Goal: Task Accomplishment & Management: Use online tool/utility

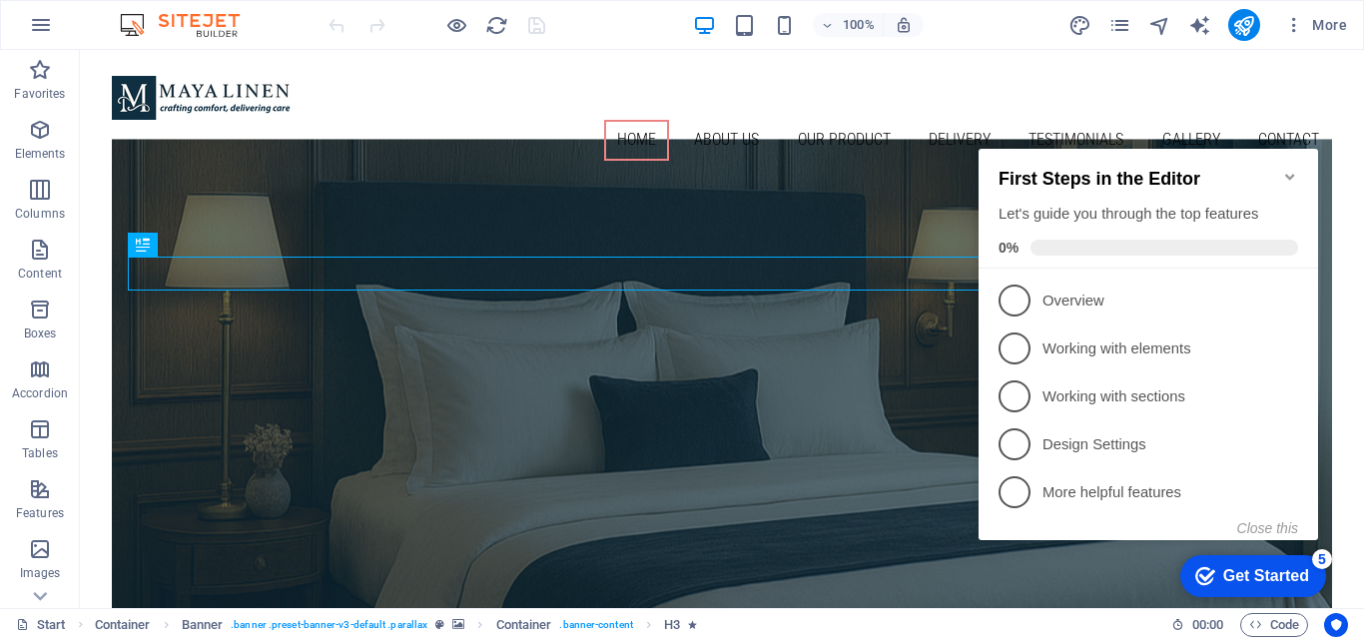
click at [1290, 169] on icon "Minimize checklist" at bounding box center [1290, 177] width 16 height 16
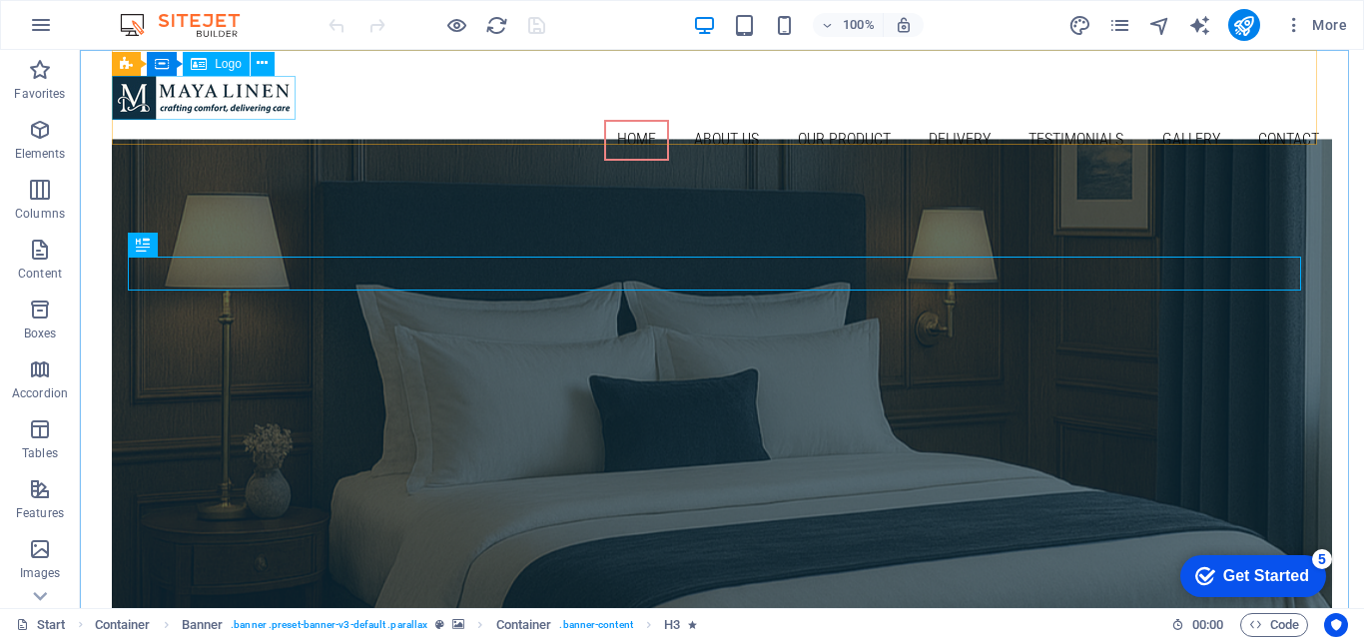
click at [233, 70] on span "Logo" at bounding box center [228, 64] width 27 height 12
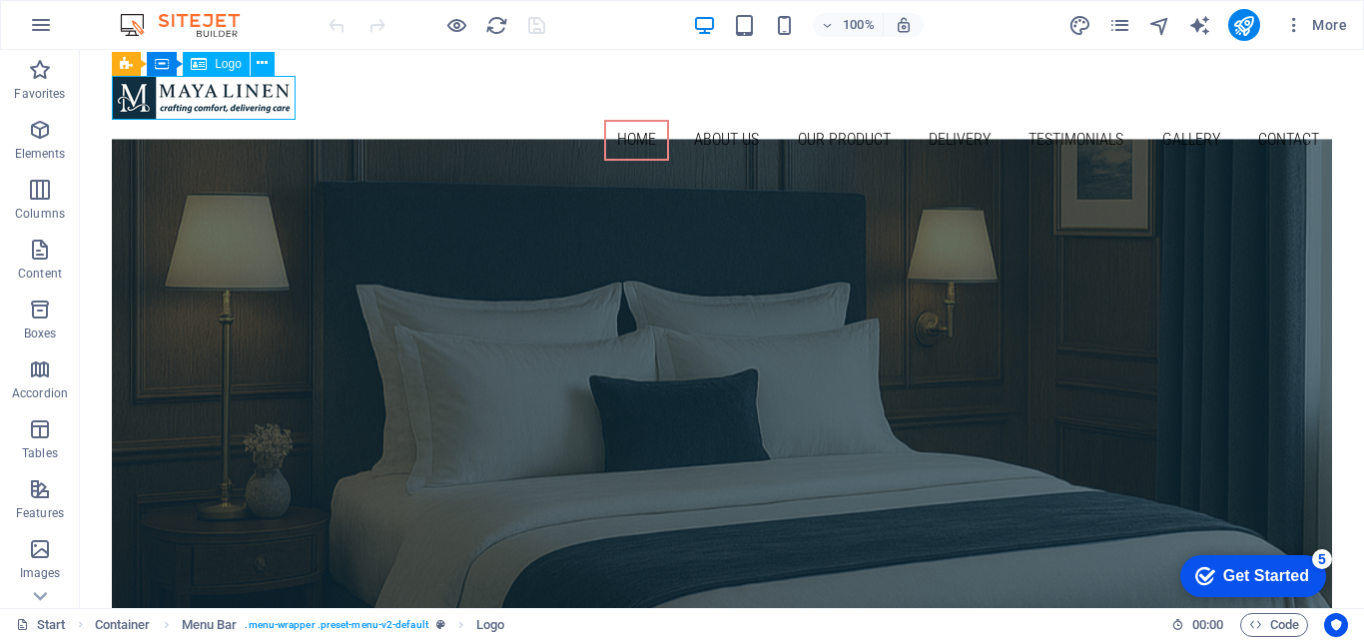
click at [233, 70] on span "Logo" at bounding box center [228, 64] width 27 height 12
select select "px"
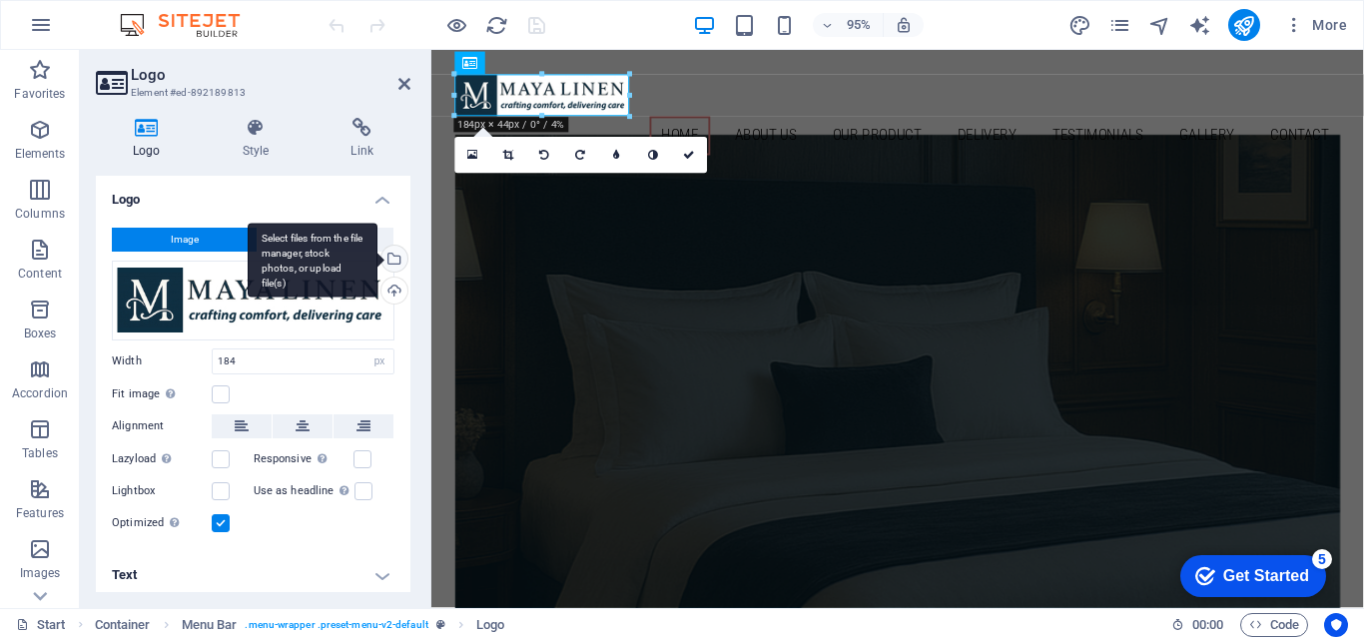
click at [389, 263] on div "Select files from the file manager, stock photos, or upload file(s)" at bounding box center [392, 261] width 30 height 30
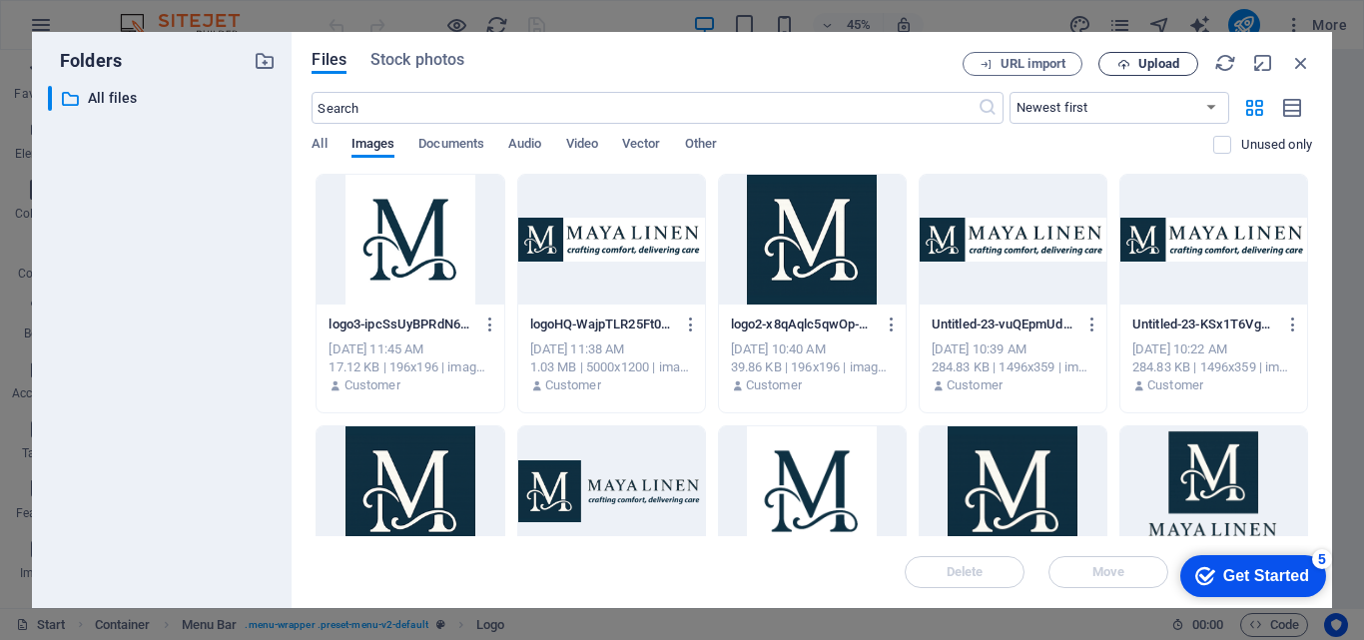
click at [1148, 64] on span "Upload" at bounding box center [1158, 64] width 41 height 12
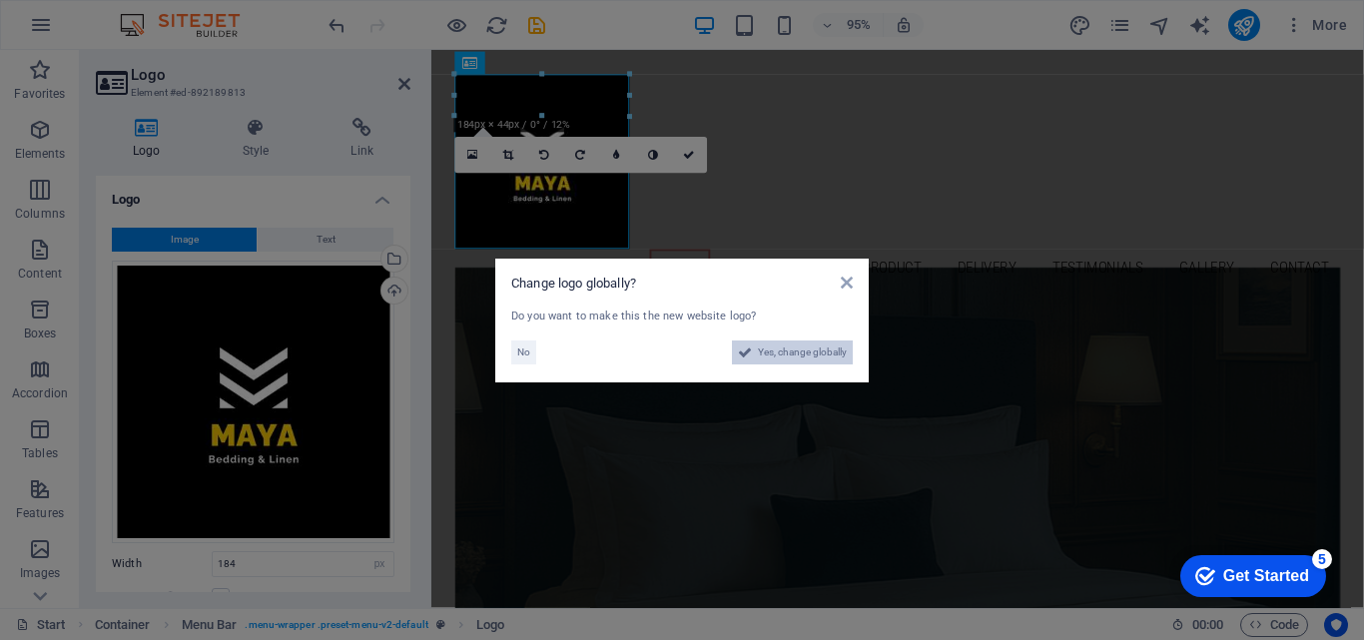
click at [773, 354] on span "Yes, change globally" at bounding box center [802, 352] width 89 height 24
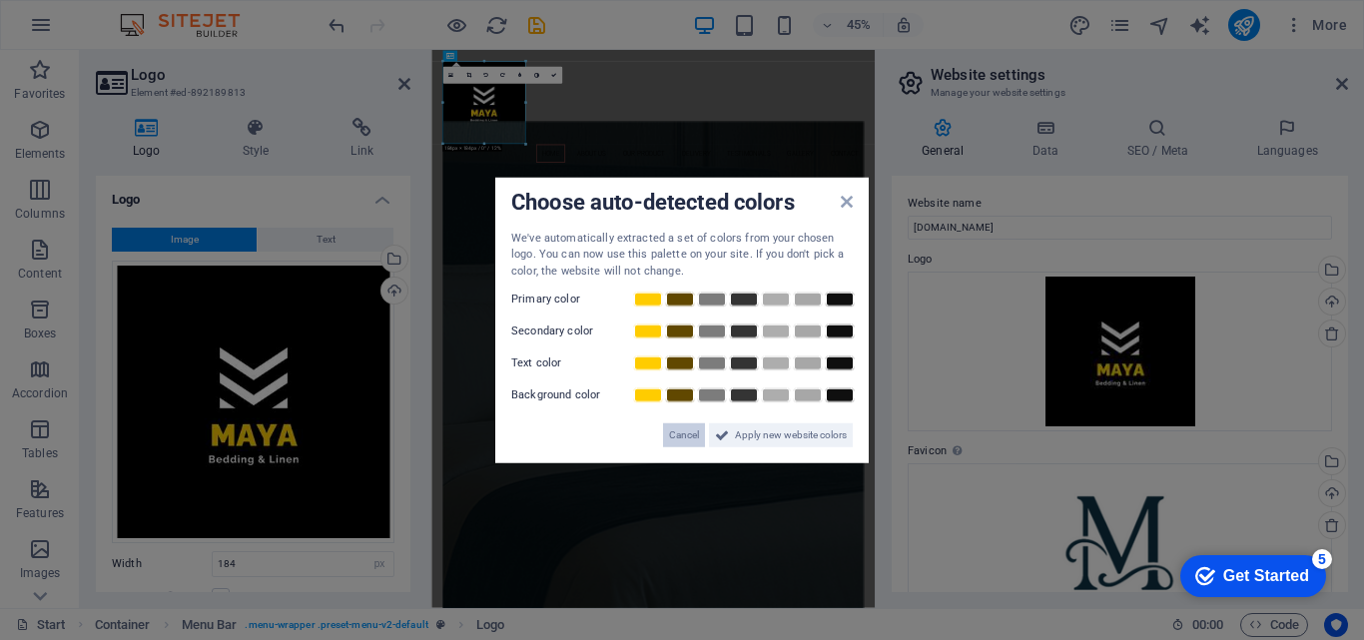
click at [681, 431] on span "Cancel" at bounding box center [684, 435] width 30 height 24
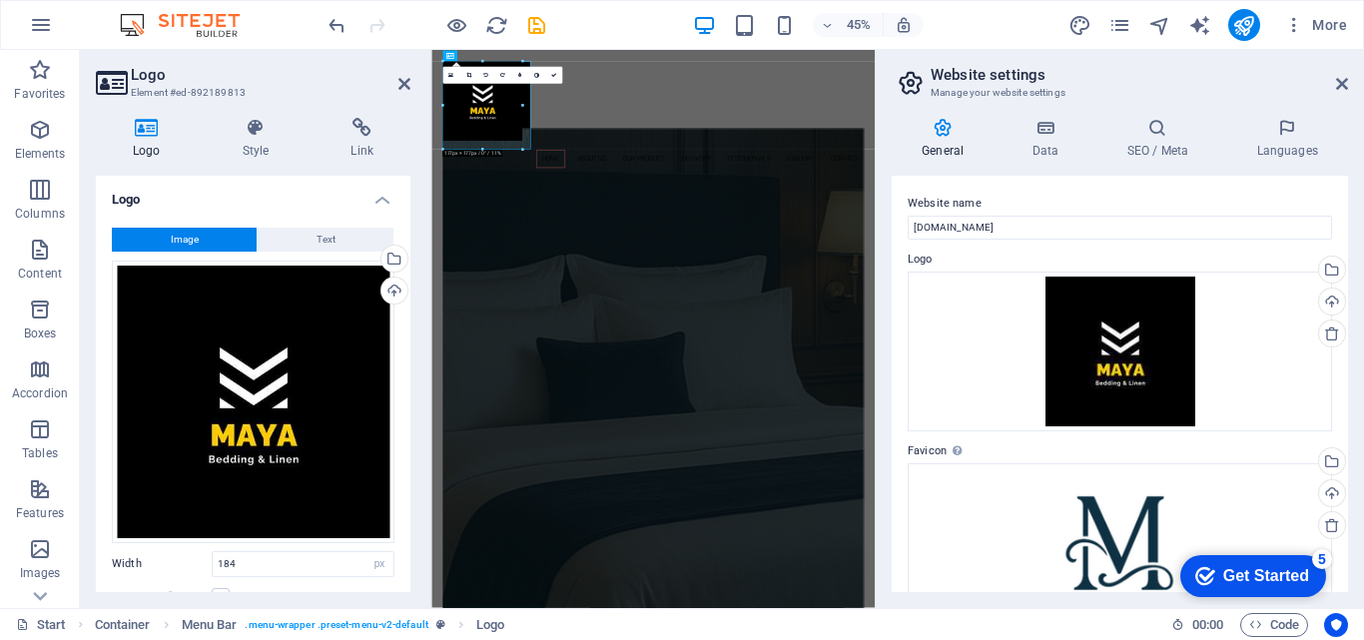
drag, startPoint x: 525, startPoint y: 145, endPoint x: 537, endPoint y: 157, distance: 16.9
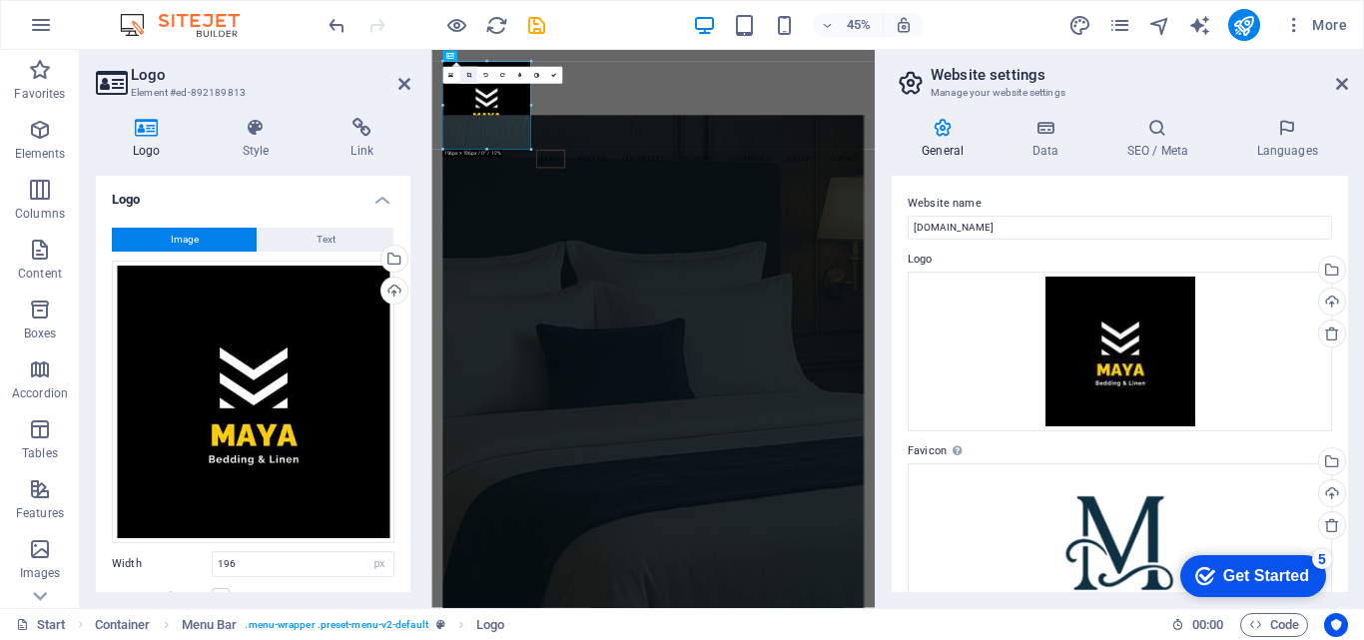
click at [469, 78] on link at bounding box center [467, 75] width 17 height 17
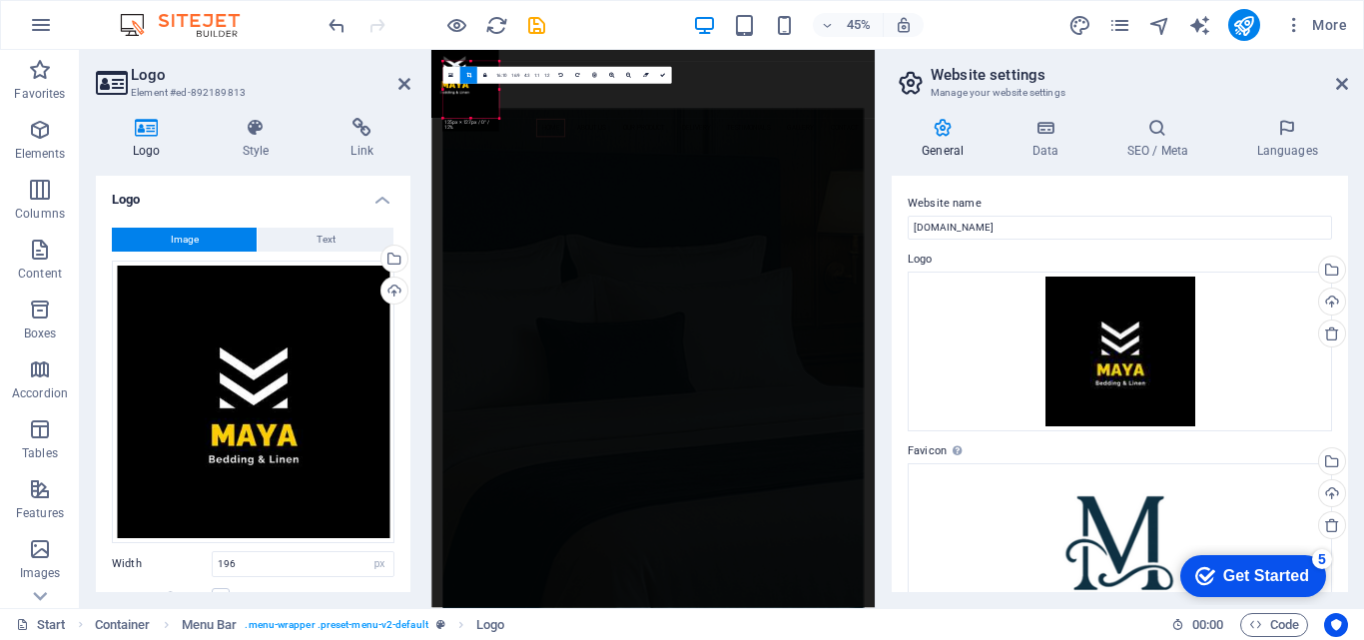
drag, startPoint x: 444, startPoint y: 59, endPoint x: 188, endPoint y: 175, distance: 281.5
click at [516, 129] on div "H3 Container Banner Banner Container Container Menu Bar Menu Bar Container Logo…" at bounding box center [652, 329] width 443 height 558
drag, startPoint x: 468, startPoint y: 98, endPoint x: 480, endPoint y: 107, distance: 15.0
click at [480, 107] on div at bounding box center [477, 95] width 88 height 88
drag, startPoint x: 497, startPoint y: 118, endPoint x: 482, endPoint y: 101, distance: 22.6
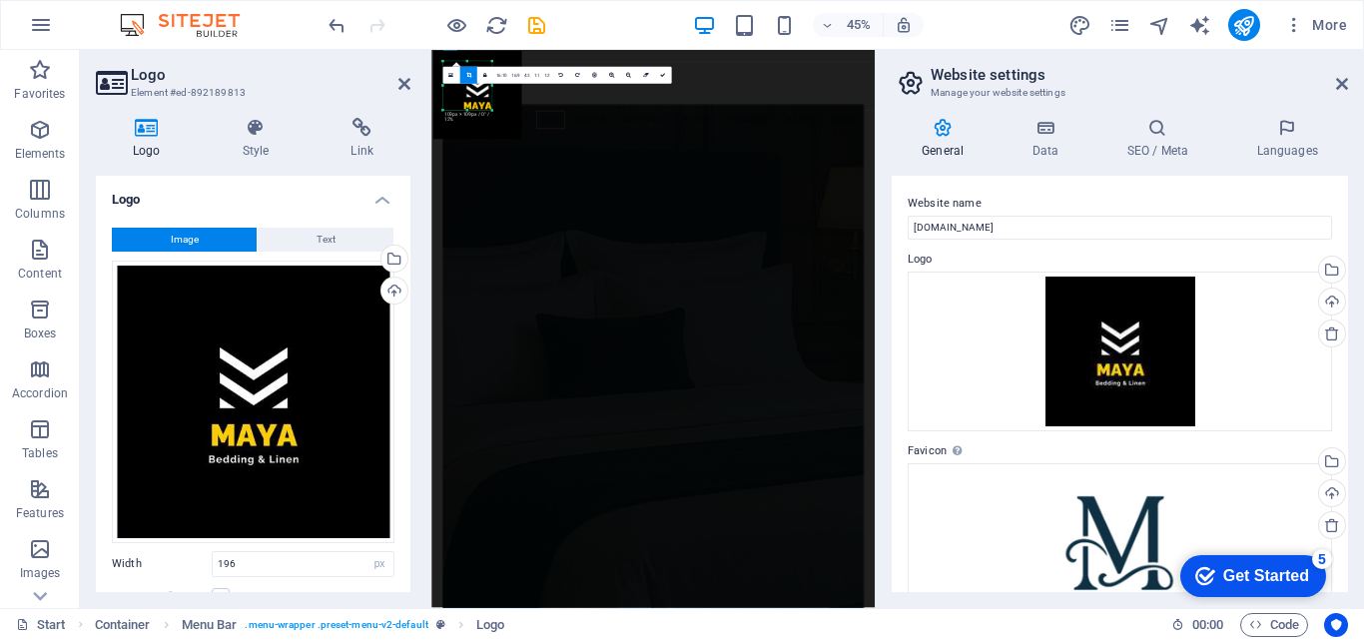
click at [482, 101] on div "180 170 160 150 140 130 120 110 100 90 80 70 60 50 40 30 20 10 0 -10 -20 -30 -4…" at bounding box center [466, 86] width 49 height 49
click at [578, 11] on div "45% More" at bounding box center [839, 25] width 1030 height 32
click at [335, 25] on icon "undo" at bounding box center [336, 25] width 23 height 23
type input "184"
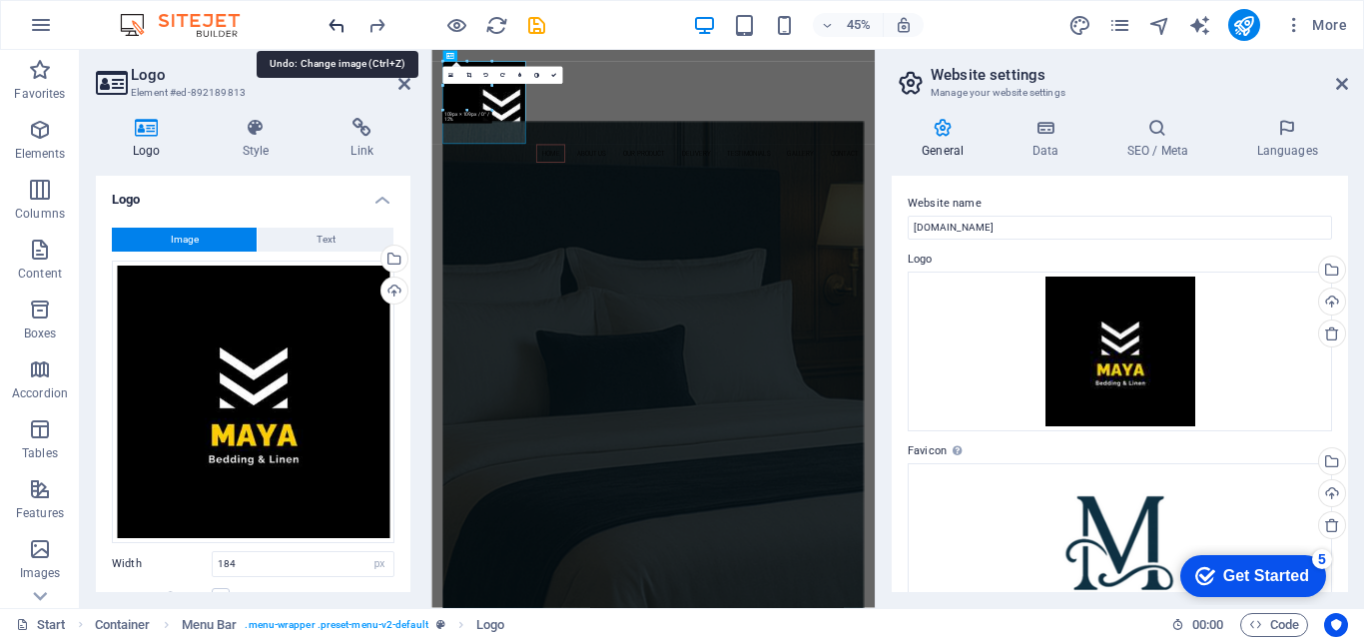
click at [335, 25] on icon "undo" at bounding box center [336, 25] width 23 height 23
click at [335, 25] on div at bounding box center [436, 25] width 224 height 32
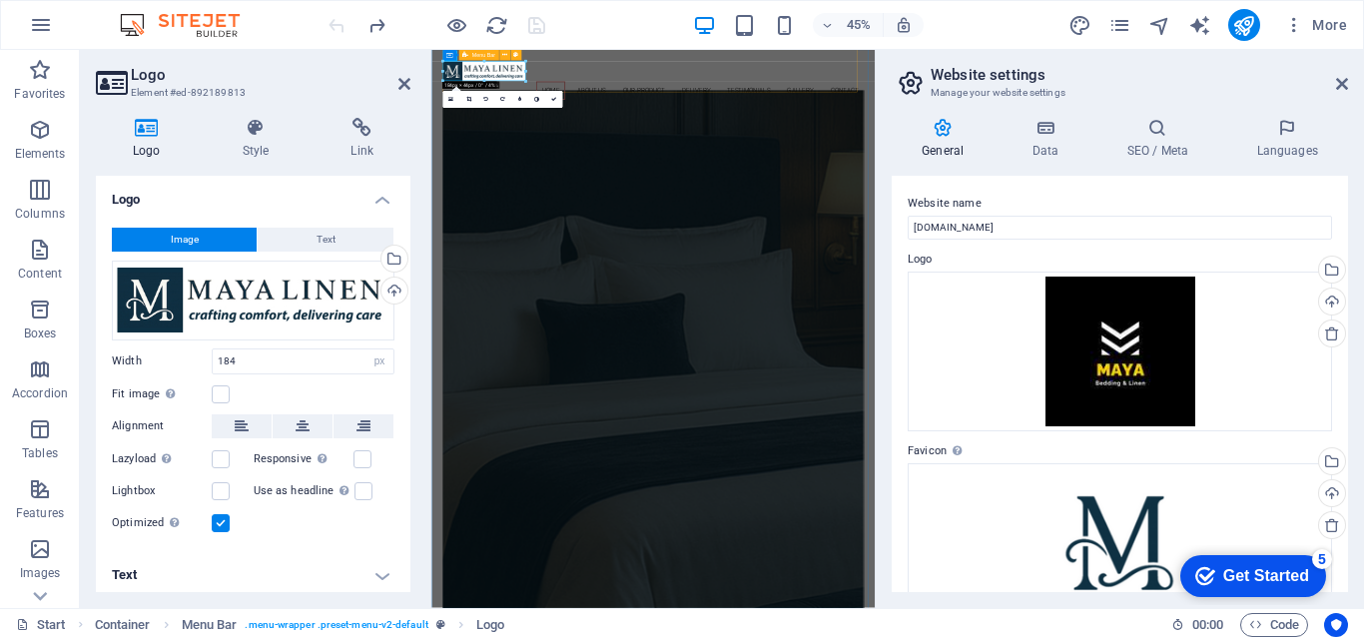
click at [491, 53] on span "Menu Bar" at bounding box center [482, 55] width 23 height 5
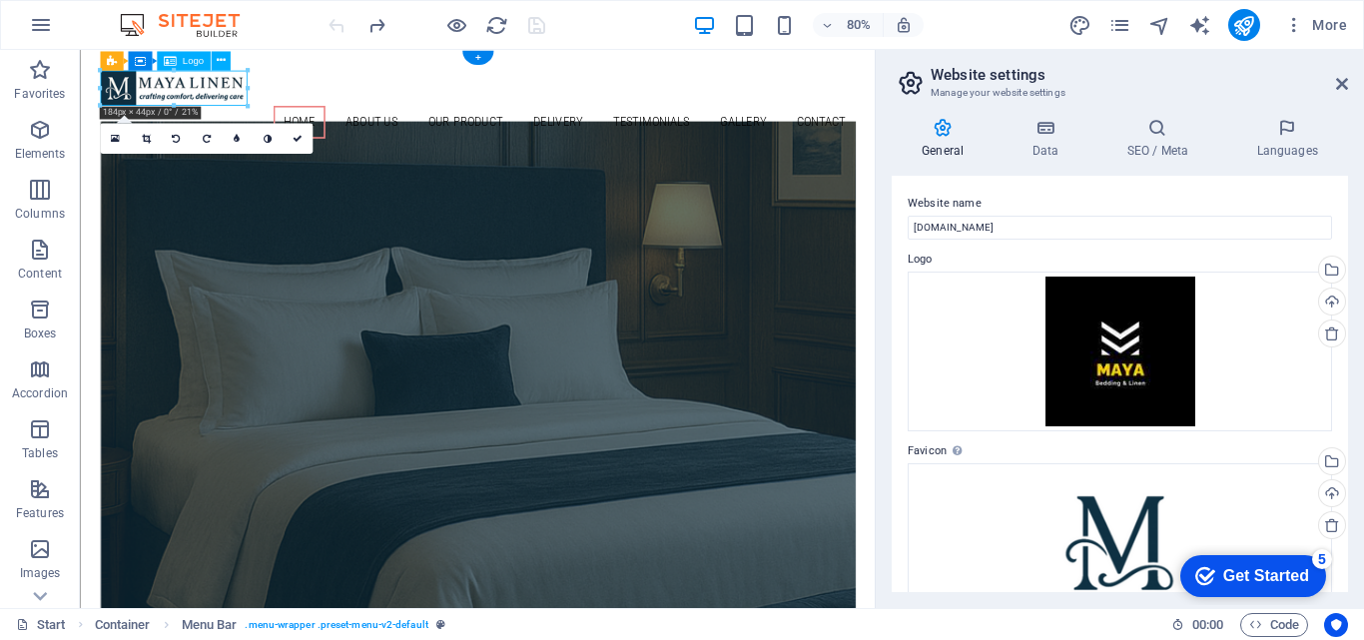
click at [223, 103] on div at bounding box center [576, 98] width 943 height 44
select select "px"
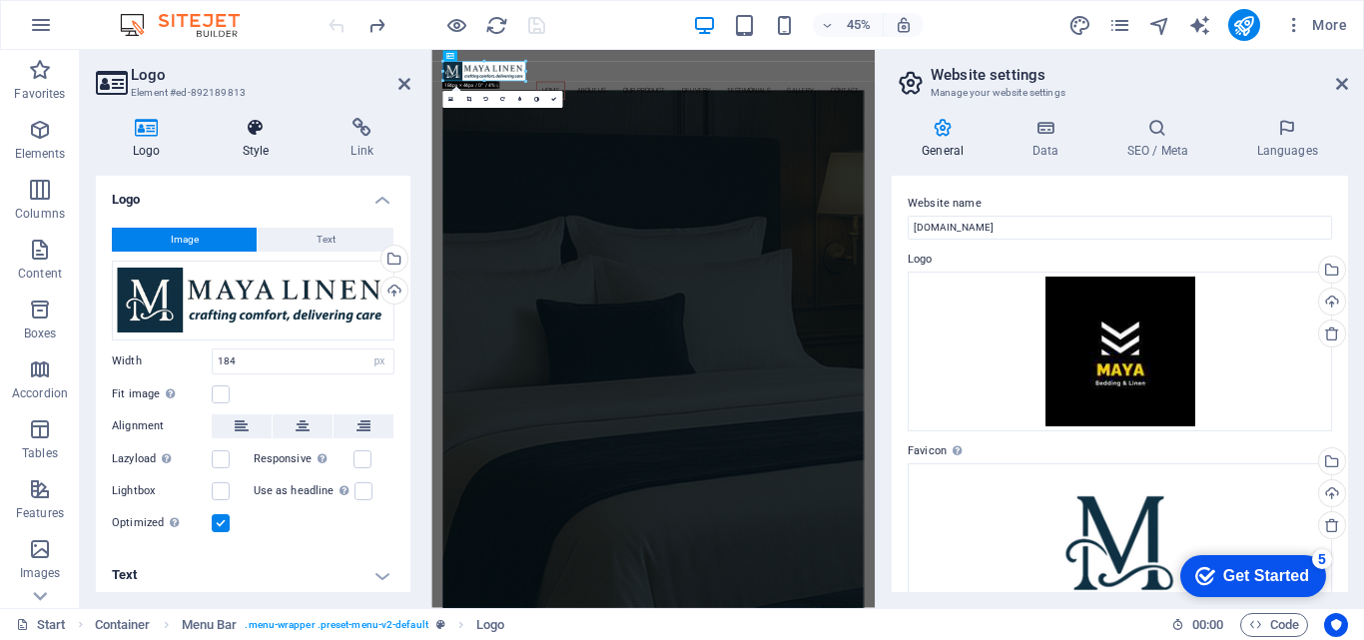
drag, startPoint x: 143, startPoint y: 53, endPoint x: 266, endPoint y: 134, distance: 147.0
click at [266, 134] on aside "Logo Element #ed-892189813 Logo Style Link Logo Image Text Drag files here, cli…" at bounding box center [255, 329] width 351 height 558
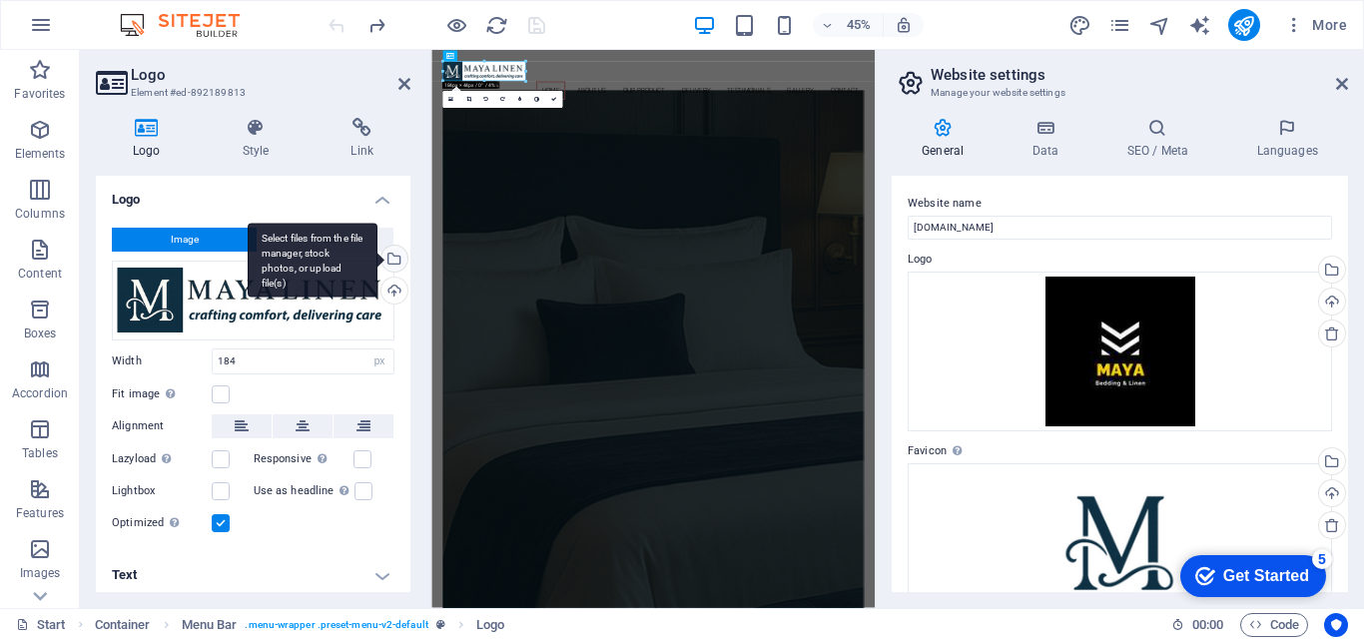
click at [388, 256] on div "Select files from the file manager, stock photos, or upload file(s)" at bounding box center [392, 261] width 30 height 30
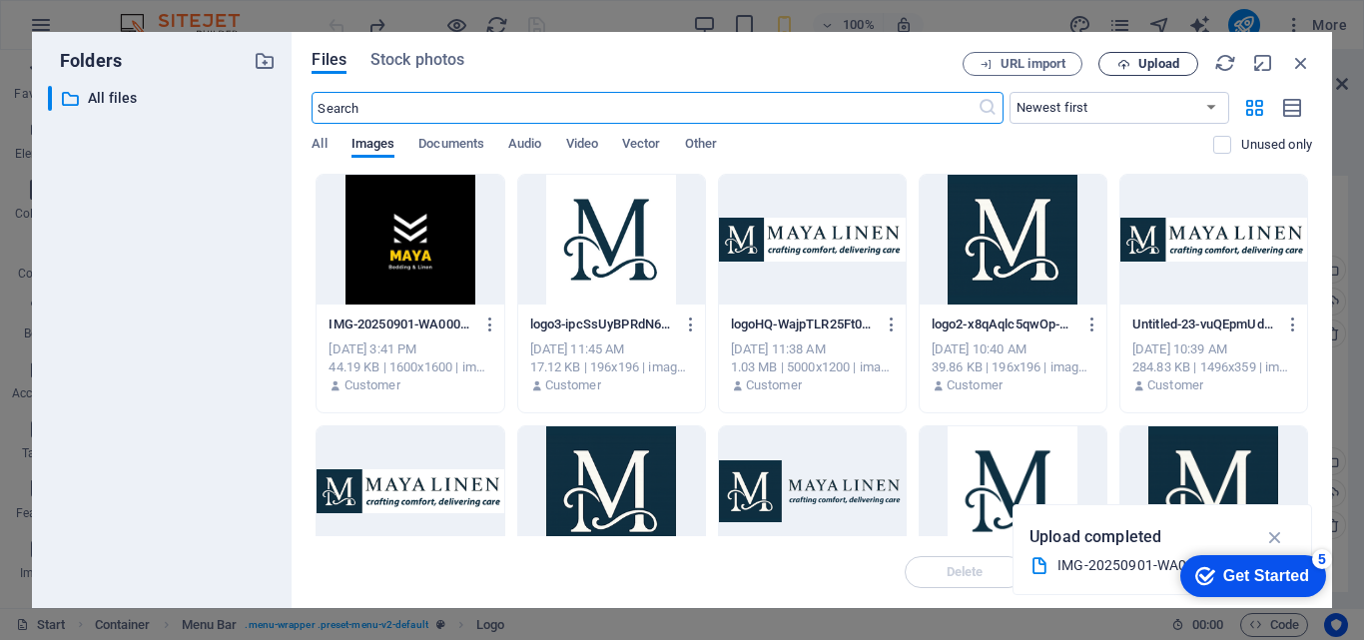
click at [1128, 69] on icon "button" at bounding box center [1123, 64] width 13 height 13
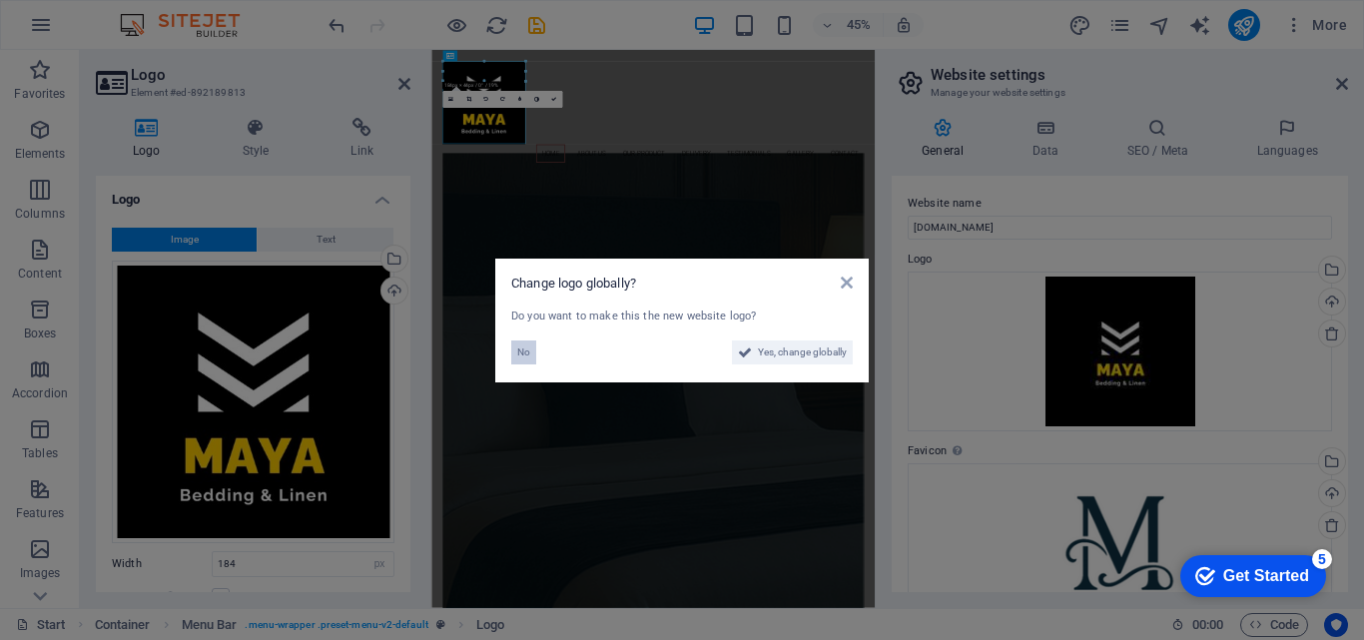
click at [522, 348] on span "No" at bounding box center [523, 352] width 13 height 24
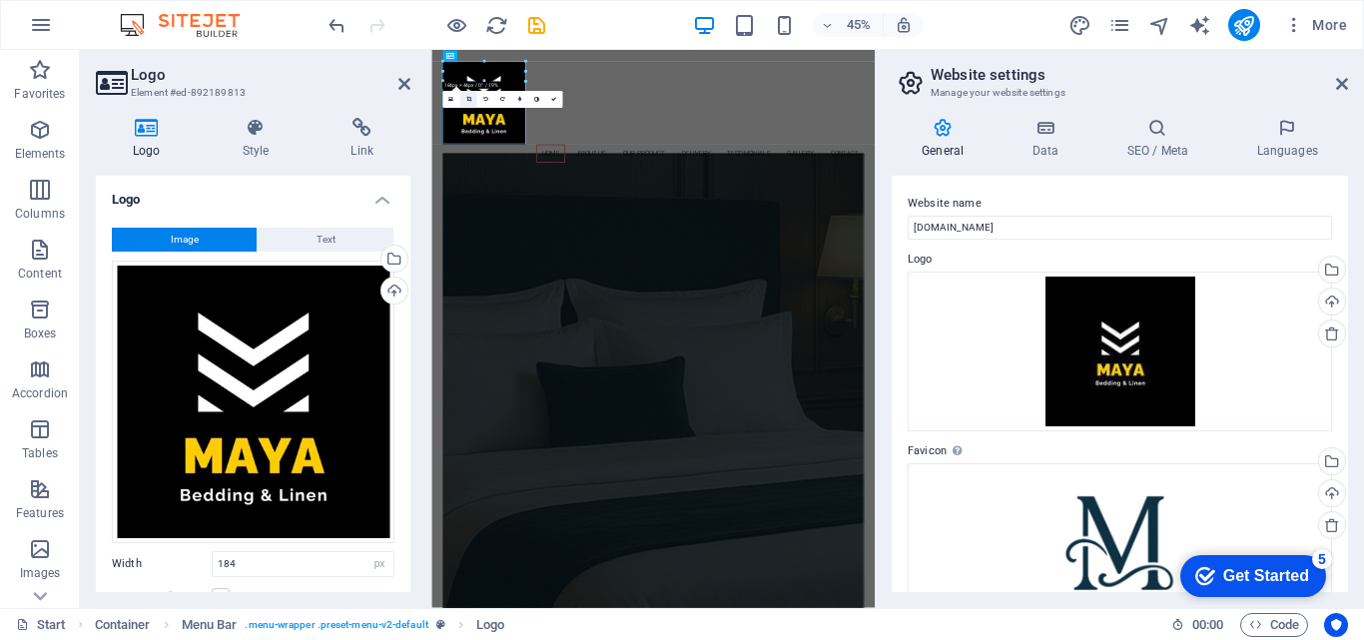
click at [468, 102] on icon at bounding box center [467, 99] width 5 height 5
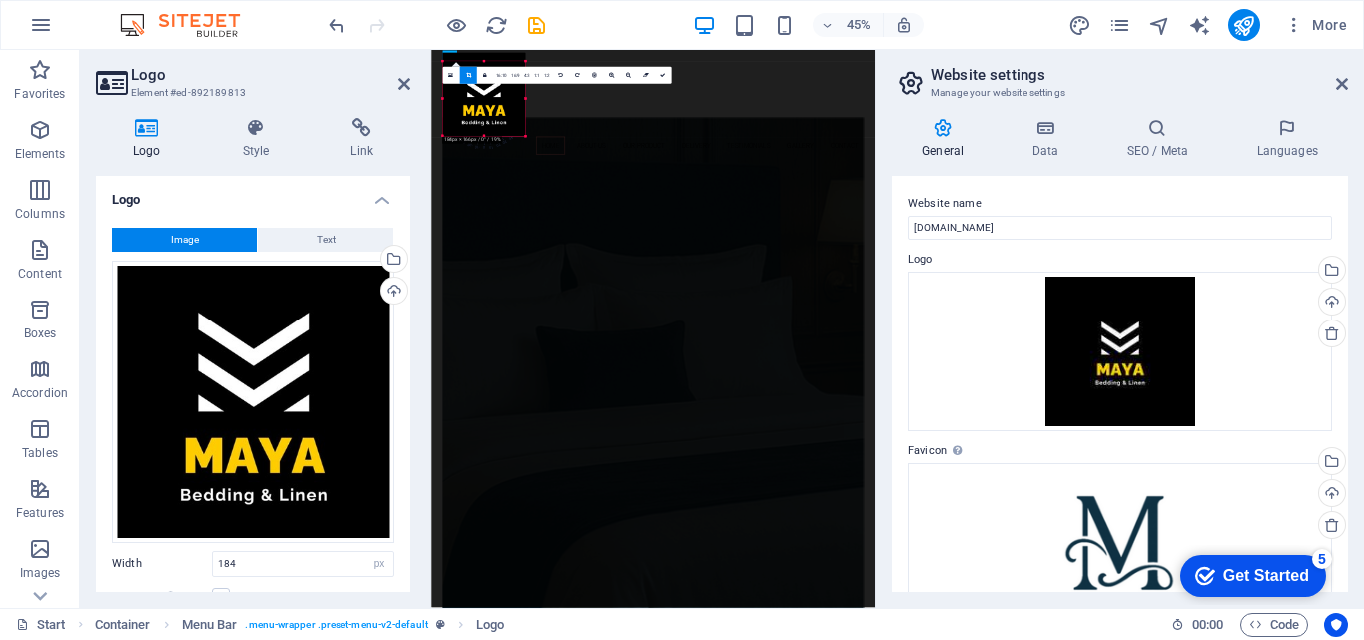
drag, startPoint x: 442, startPoint y: 60, endPoint x: 461, endPoint y: 79, distance: 26.8
click at [461, 79] on div "180 170 160 150 140 130 120 110 100 90 80 70 60 50 40 30 20 10 0 -10 -20 -30 -4…" at bounding box center [483, 99] width 83 height 75
drag, startPoint x: 522, startPoint y: 134, endPoint x: 503, endPoint y: 115, distance: 26.8
click at [503, 115] on div "180 170 160 150 140 130 120 110 100 90 80 70 60 50 40 30 20 10 0 -10 -20 -30 -4…" at bounding box center [479, 95] width 74 height 66
drag, startPoint x: 516, startPoint y: 127, endPoint x: 492, endPoint y: 106, distance: 31.8
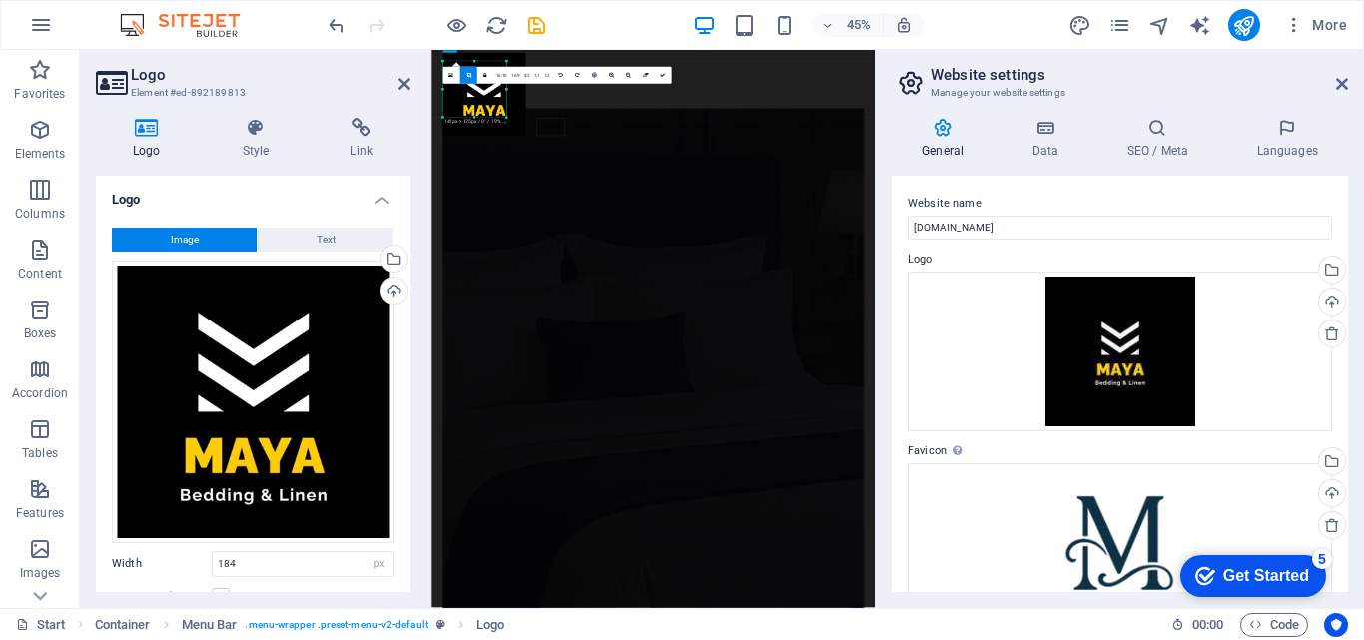
click at [492, 106] on div "180 170 160 150 140 130 120 110 100 90 80 70 60 50 40 30 20 10 0 -10 -20 -30 -4…" at bounding box center [473, 90] width 63 height 56
drag, startPoint x: 478, startPoint y: 105, endPoint x: 473, endPoint y: 88, distance: 17.7
click at [473, 88] on div at bounding box center [483, 91] width 83 height 83
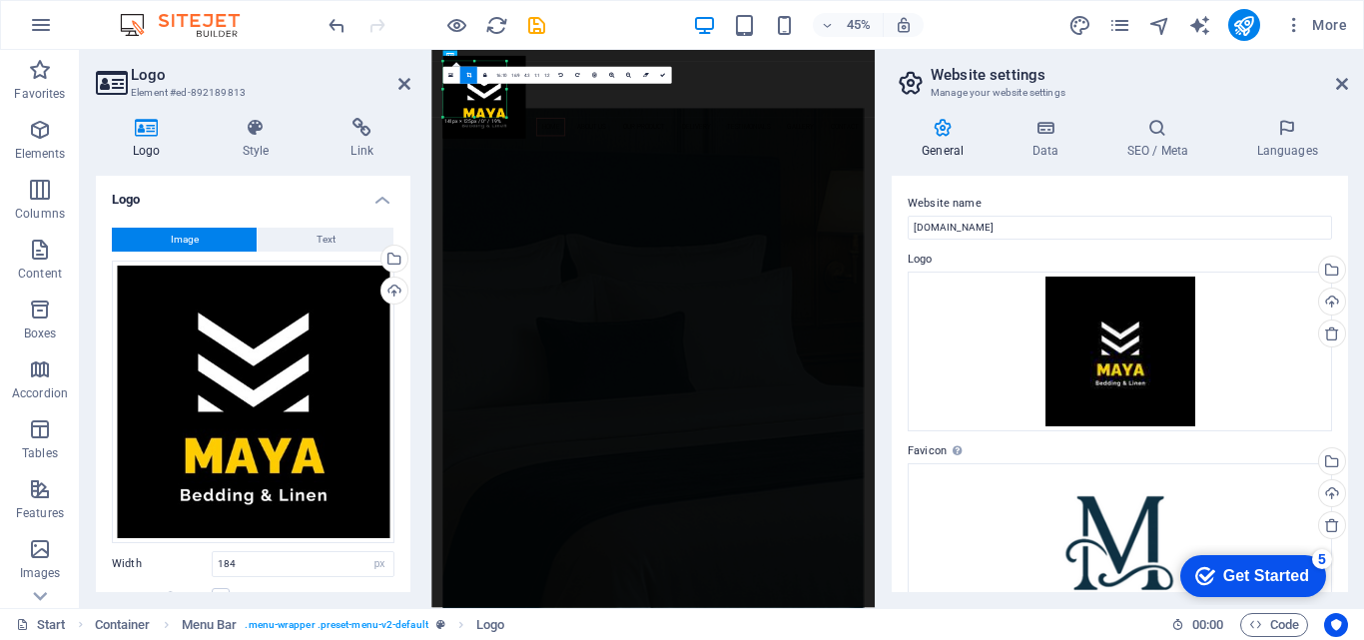
click at [472, 84] on div at bounding box center [483, 97] width 83 height 83
click at [574, 32] on div "45% More" at bounding box center [839, 25] width 1030 height 32
click at [533, 25] on icon "save" at bounding box center [536, 25] width 23 height 23
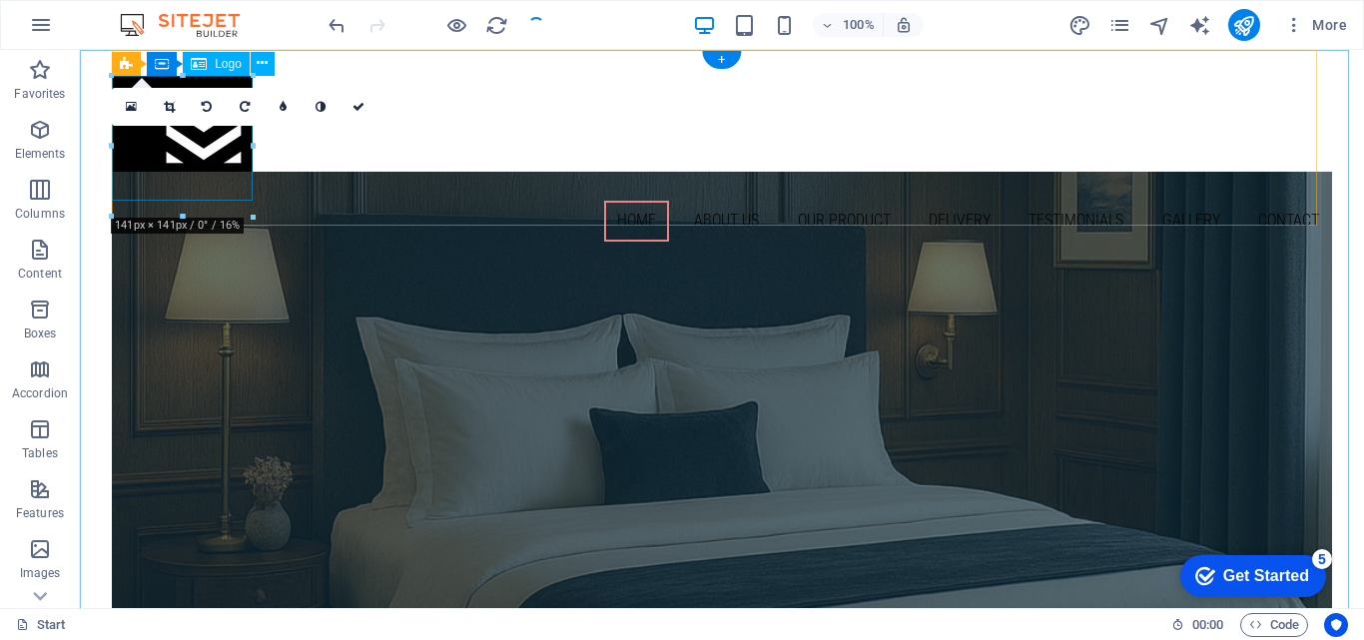
click at [221, 142] on div at bounding box center [722, 138] width 1220 height 125
select select "px"
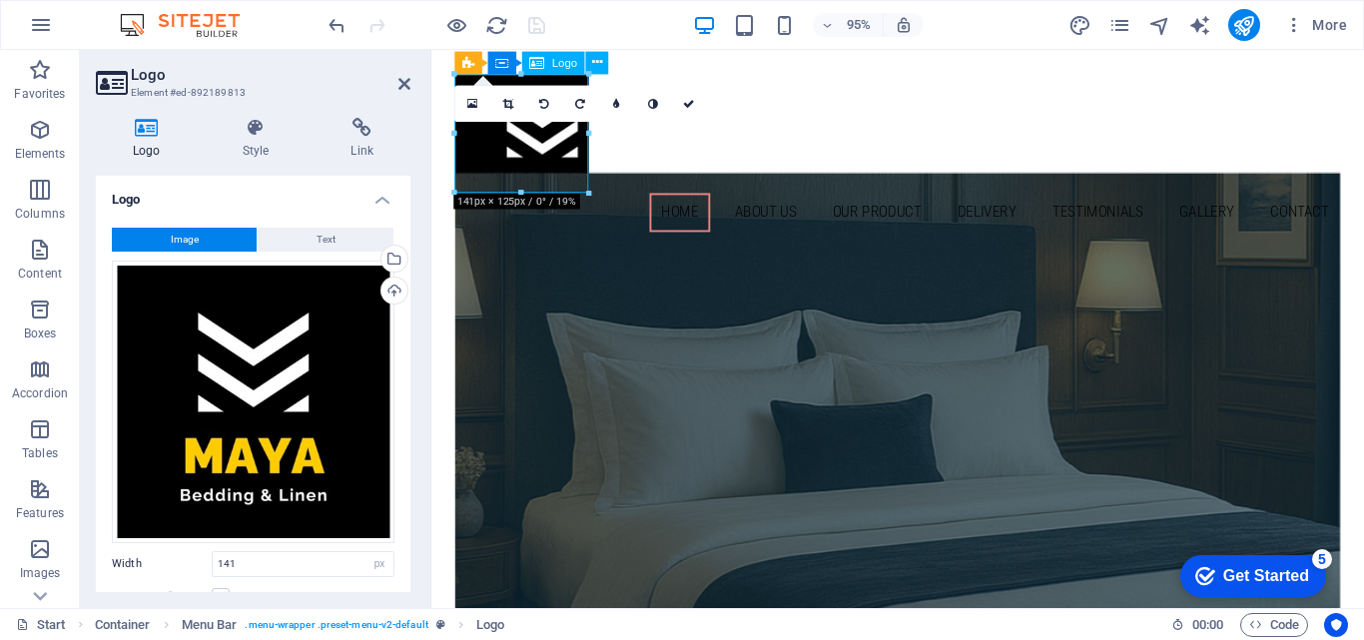
drag, startPoint x: 533, startPoint y: 153, endPoint x: 518, endPoint y: 147, distance: 16.1
click at [518, 147] on div at bounding box center [922, 138] width 932 height 125
drag, startPoint x: 518, startPoint y: 147, endPoint x: 501, endPoint y: 143, distance: 17.4
click at [501, 143] on div at bounding box center [922, 138] width 932 height 125
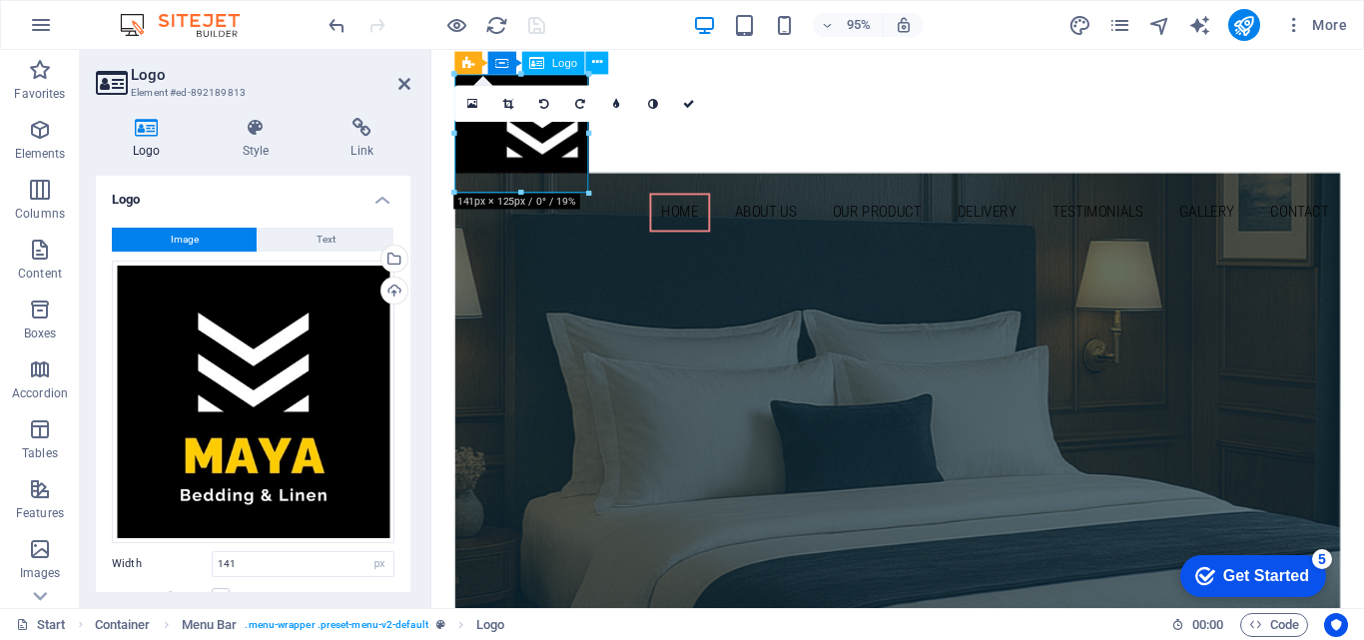
click at [501, 143] on div at bounding box center [922, 138] width 932 height 125
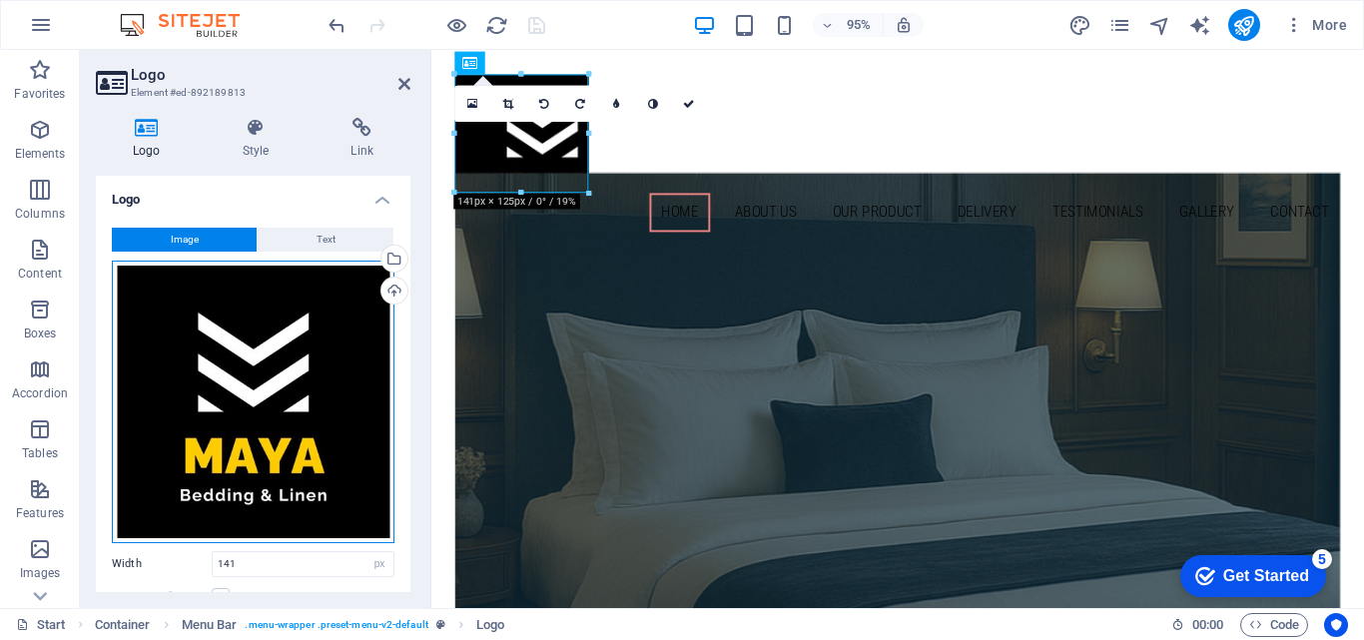
click at [172, 397] on div "Drag files here, click to choose files or select files from Files or our free s…" at bounding box center [253, 402] width 283 height 283
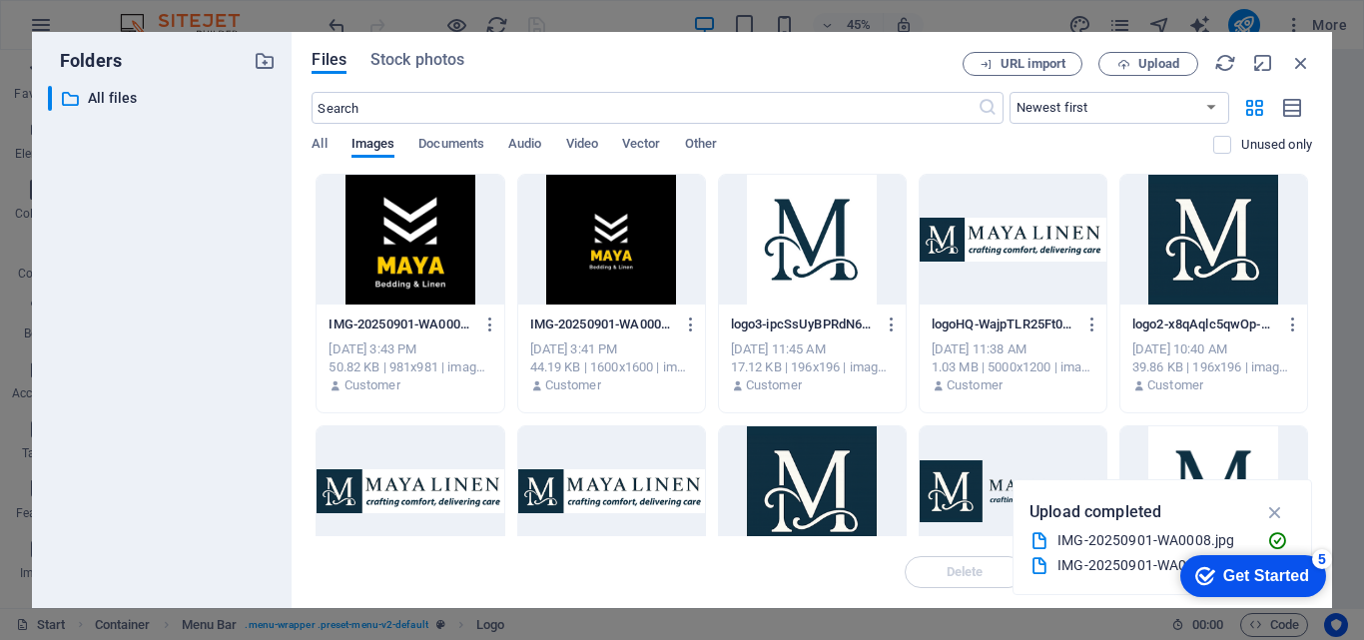
click at [432, 257] on div at bounding box center [409, 240] width 187 height 130
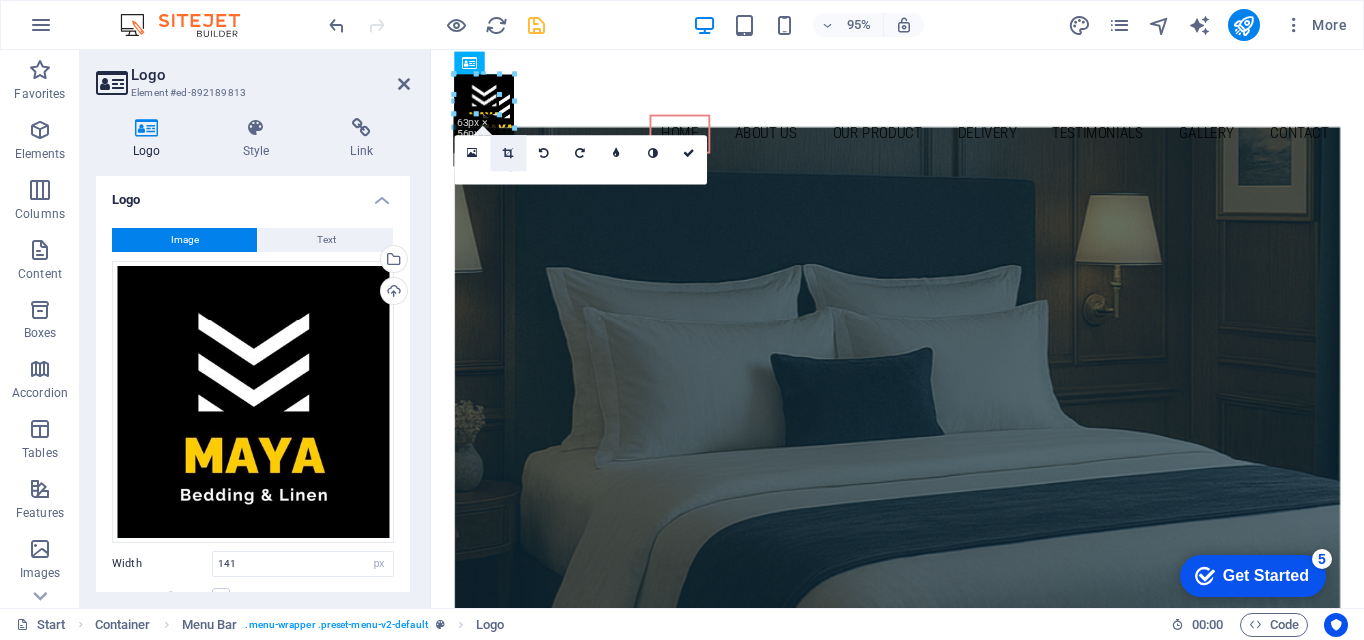
drag, startPoint x: 589, startPoint y: 73, endPoint x: 490, endPoint y: 155, distance: 128.3
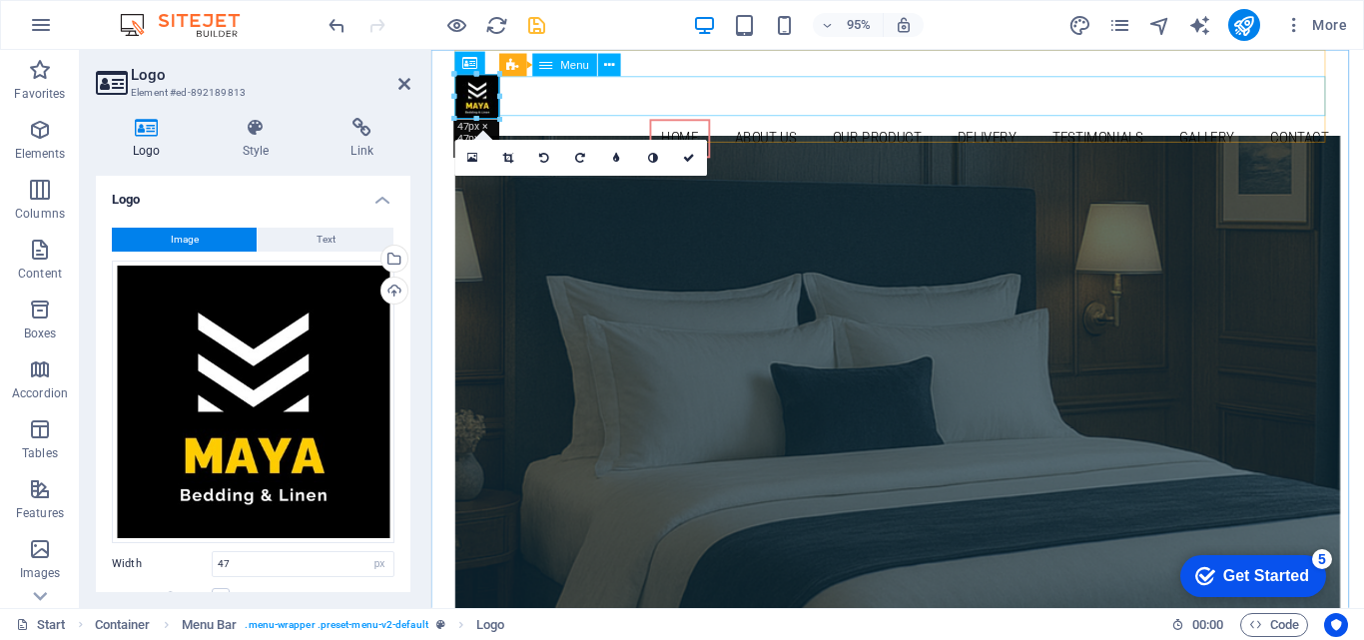
drag, startPoint x: 933, startPoint y: 145, endPoint x: 530, endPoint y: 104, distance: 405.4
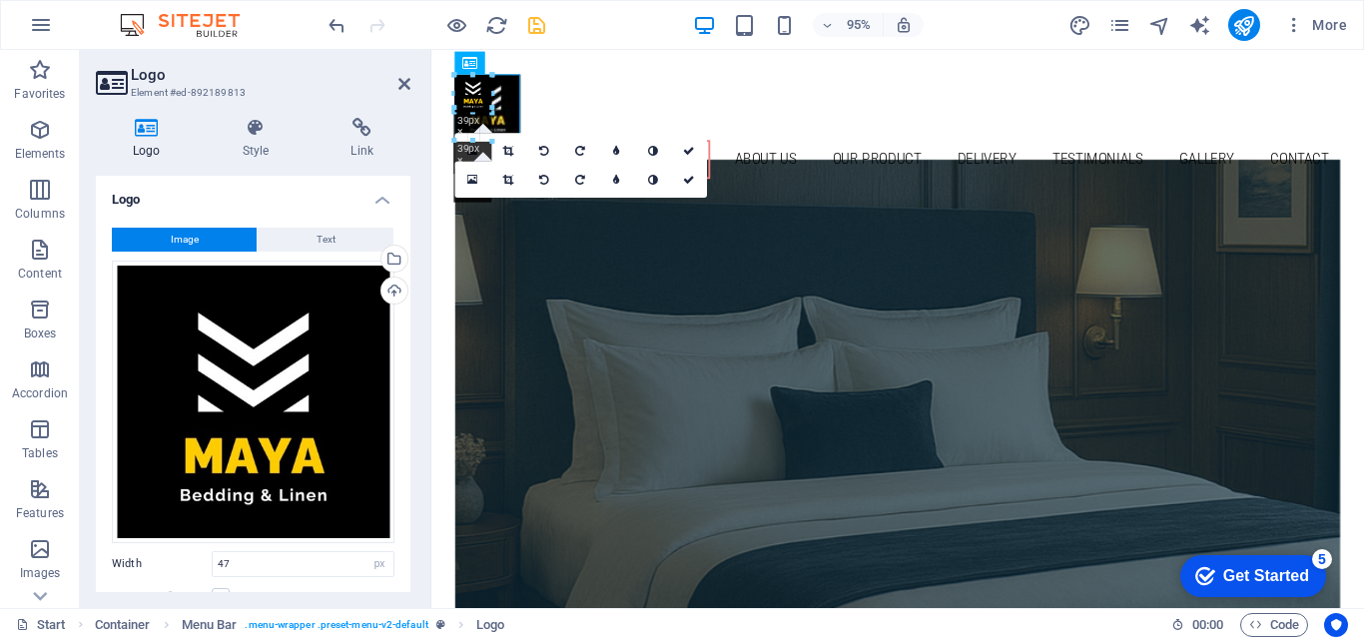
drag, startPoint x: 492, startPoint y: 96, endPoint x: 524, endPoint y: 97, distance: 32.0
type input "69"
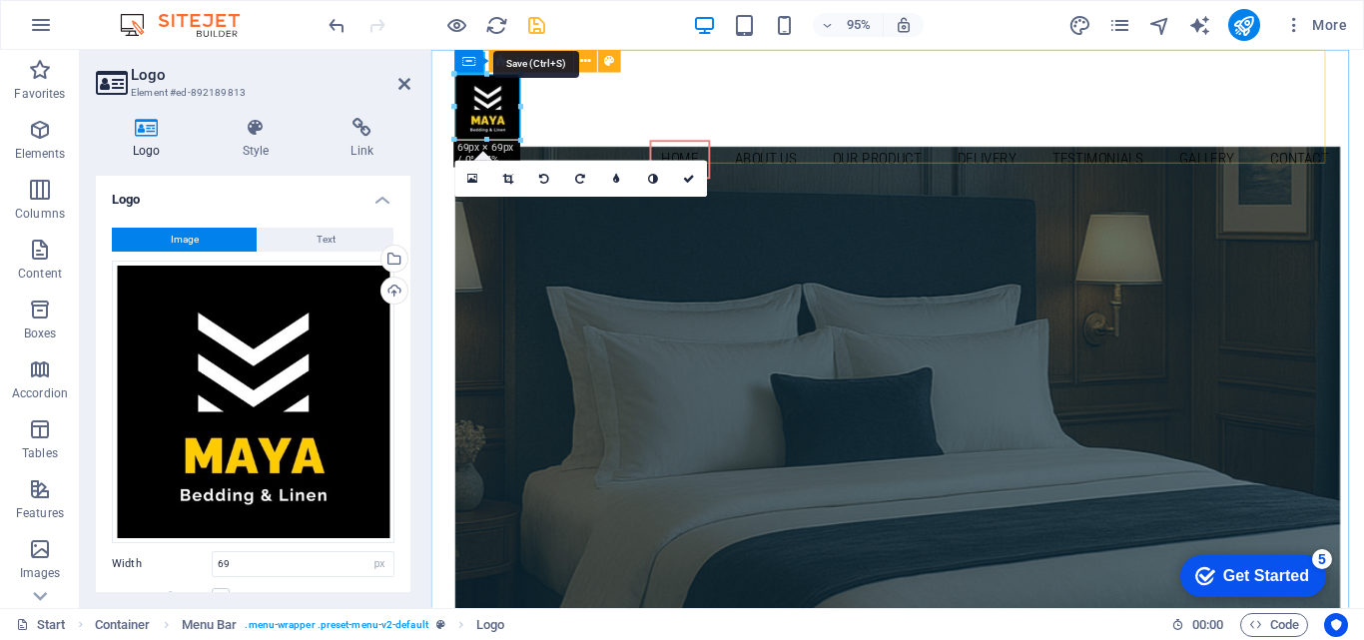
click at [545, 25] on icon "save" at bounding box center [536, 25] width 23 height 23
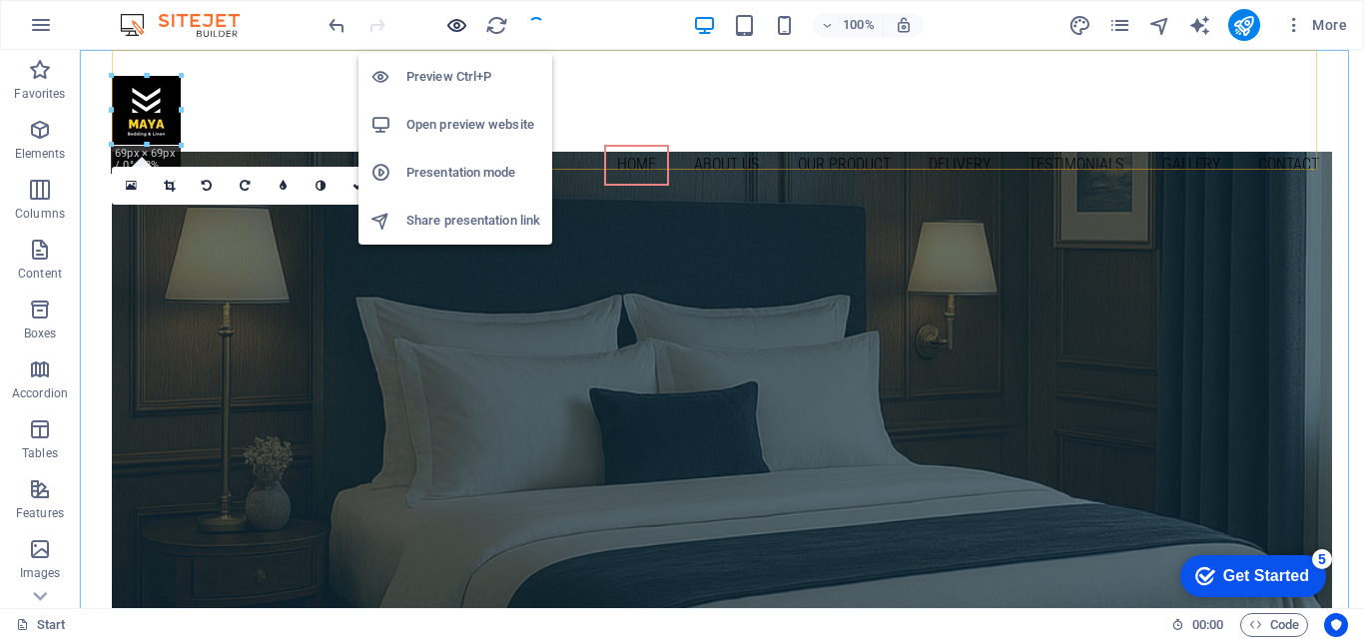
click at [454, 27] on icon "button" at bounding box center [456, 25] width 23 height 23
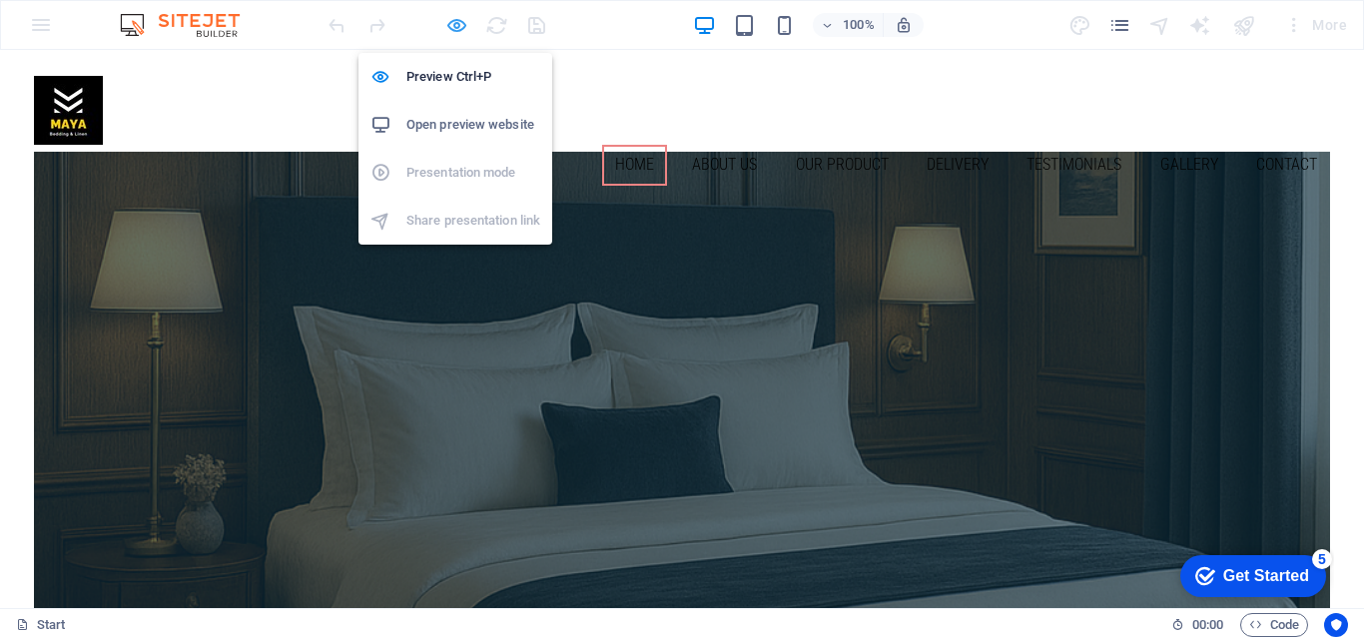
click at [451, 24] on icon "button" at bounding box center [456, 25] width 23 height 23
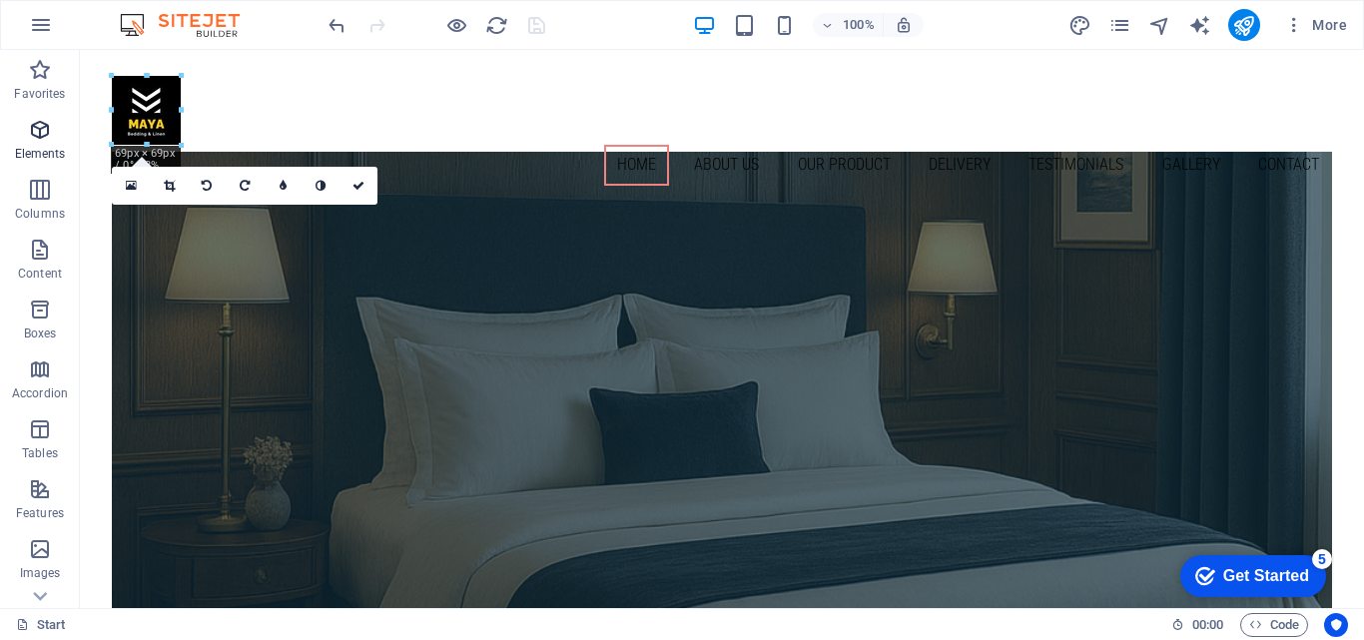
click at [9, 148] on span "Elements" at bounding box center [40, 142] width 80 height 48
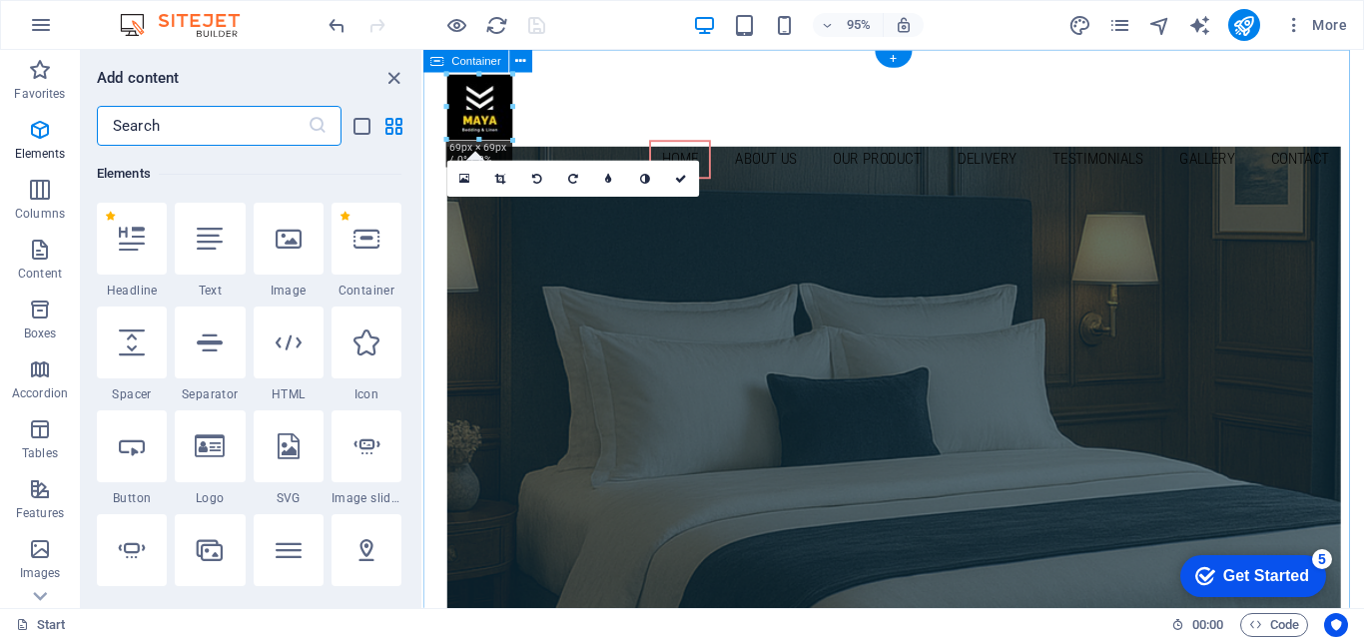
scroll to position [213, 0]
click at [488, 120] on div at bounding box center [918, 110] width 940 height 69
select select "px"
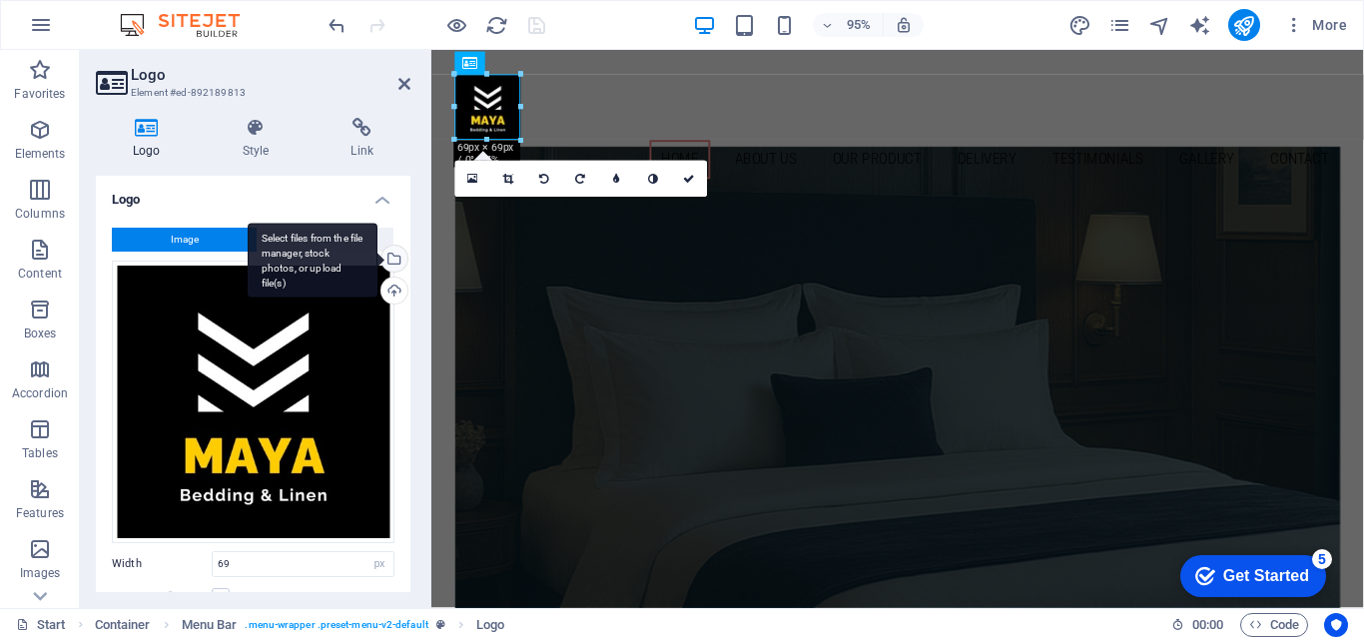
click at [377, 258] on div "Select files from the file manager, stock photos, or upload file(s)" at bounding box center [313, 260] width 130 height 75
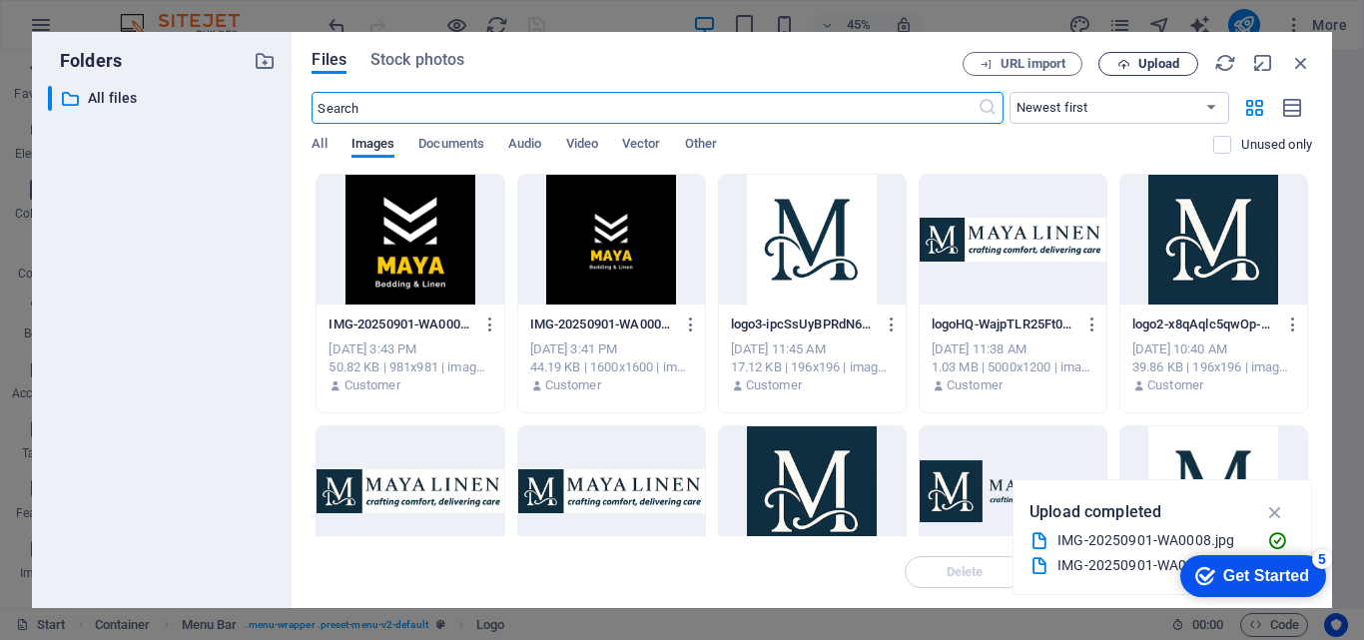
click at [1179, 67] on span "Upload" at bounding box center [1158, 64] width 41 height 12
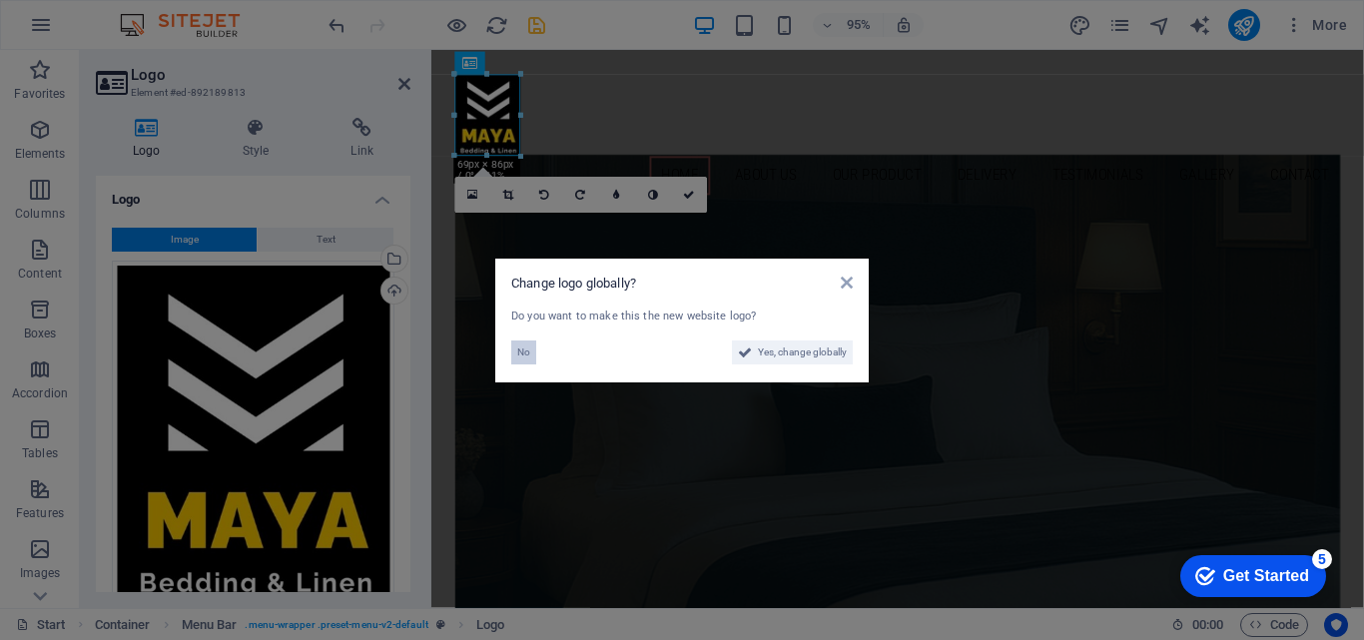
click at [521, 352] on span "No" at bounding box center [523, 352] width 13 height 24
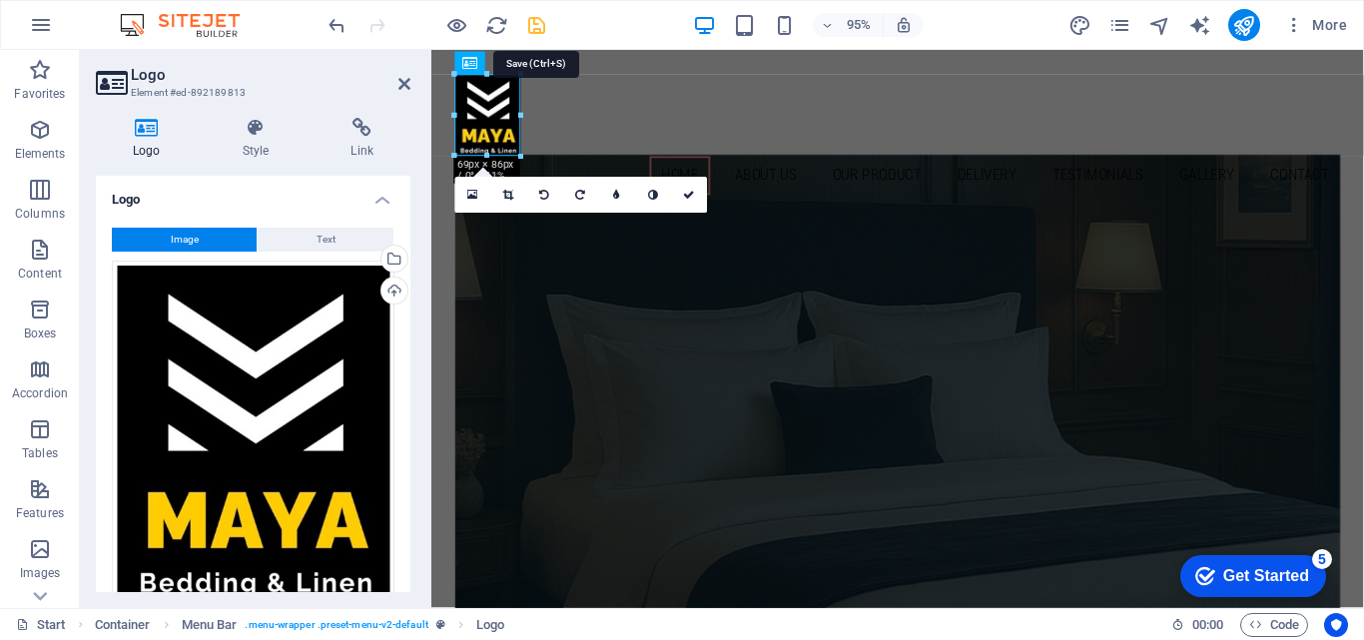
click at [537, 27] on icon "save" at bounding box center [536, 25] width 23 height 23
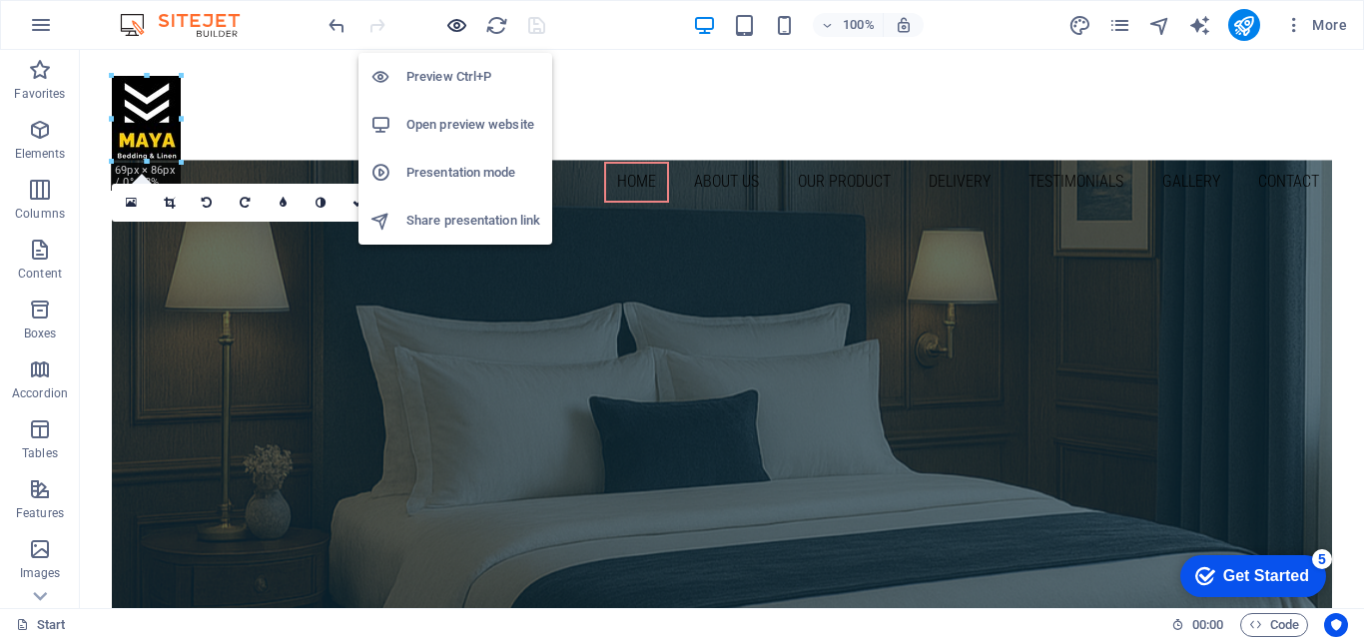
click at [454, 31] on icon "button" at bounding box center [456, 25] width 23 height 23
